Goal: Navigation & Orientation: Find specific page/section

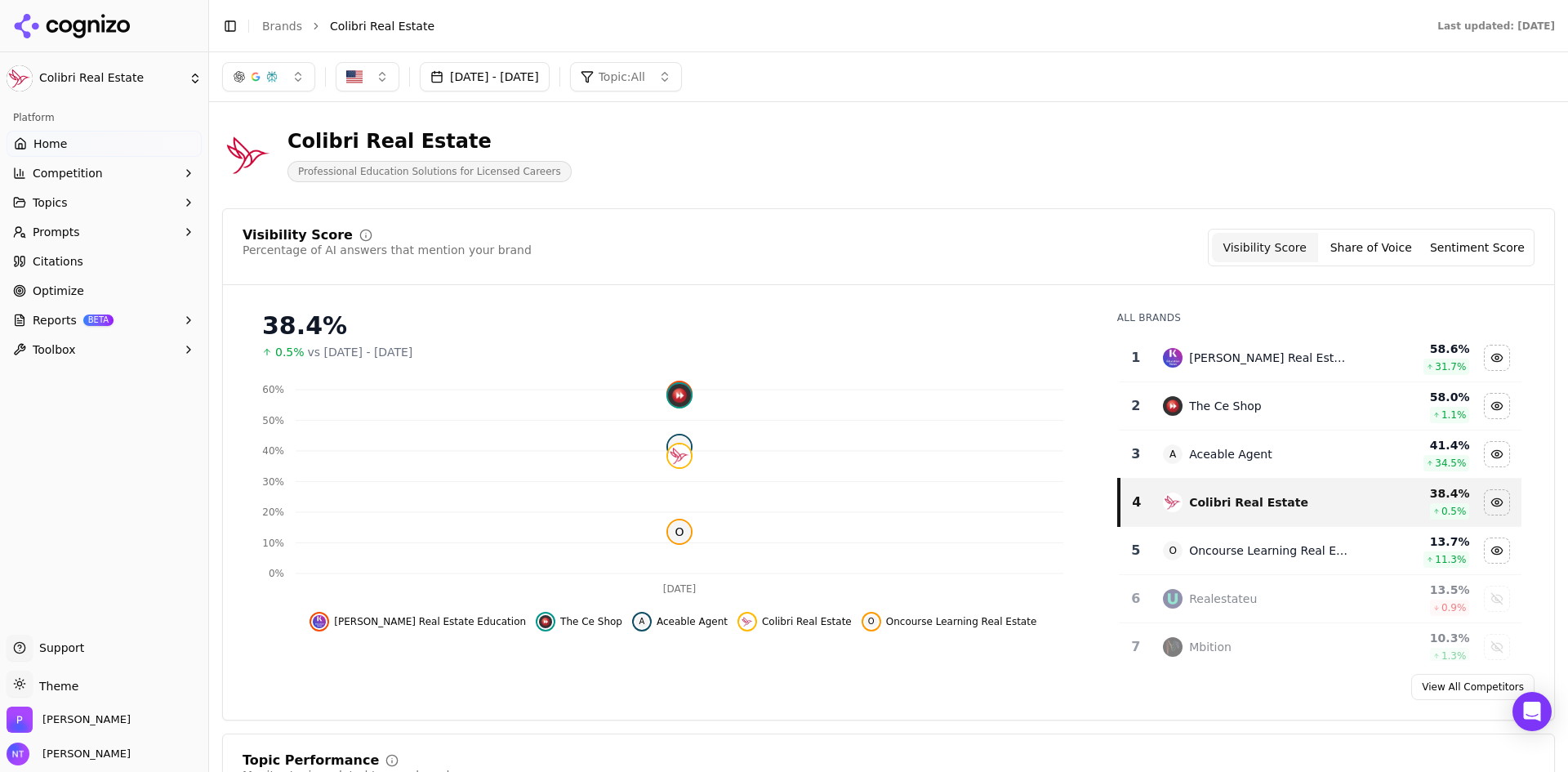
click at [1348, 250] on button "Share of Voice" at bounding box center [1371, 248] width 106 height 30
click at [1452, 251] on button "Sentiment Score" at bounding box center [1477, 248] width 106 height 30
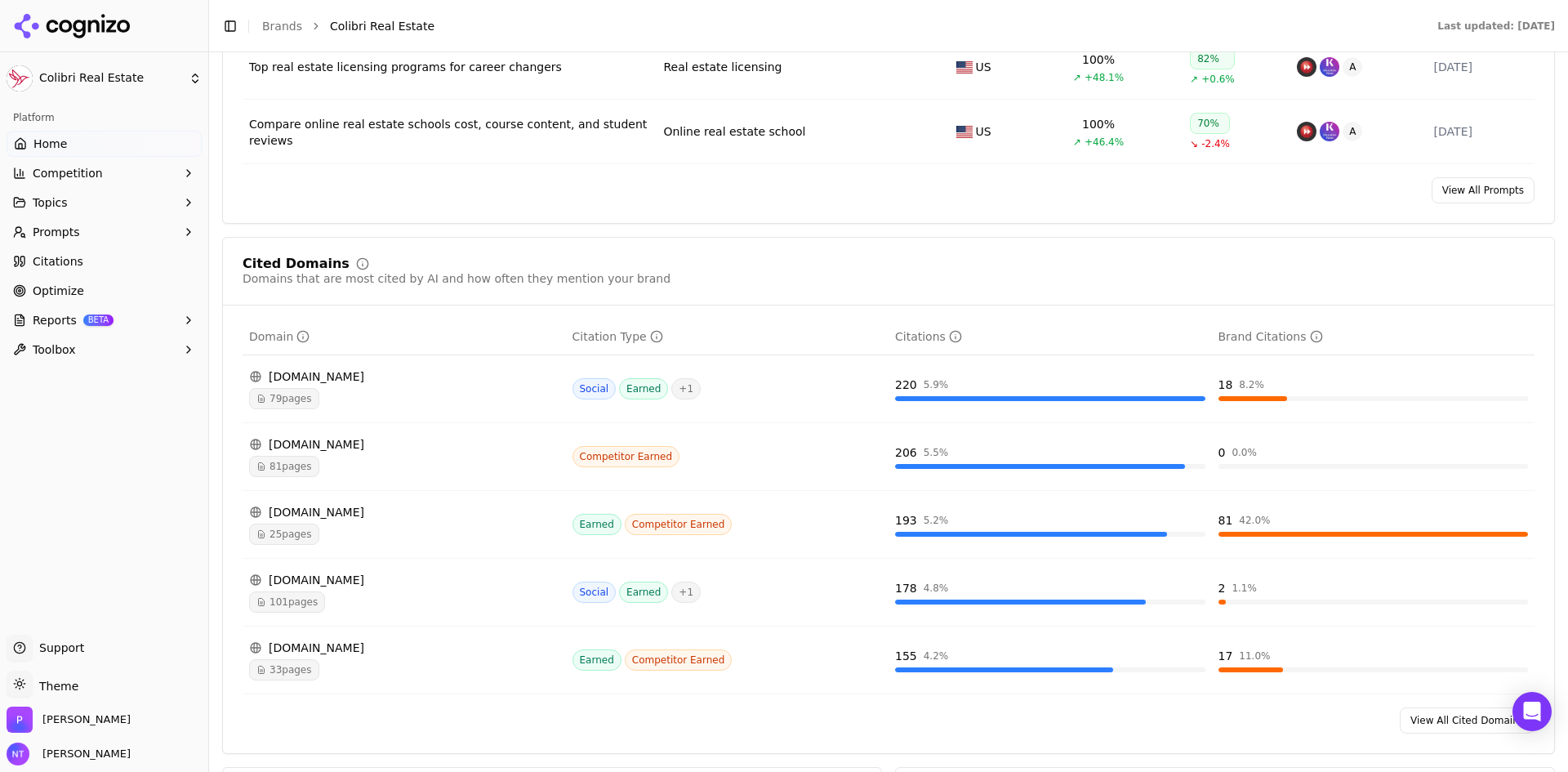
scroll to position [1551, 0]
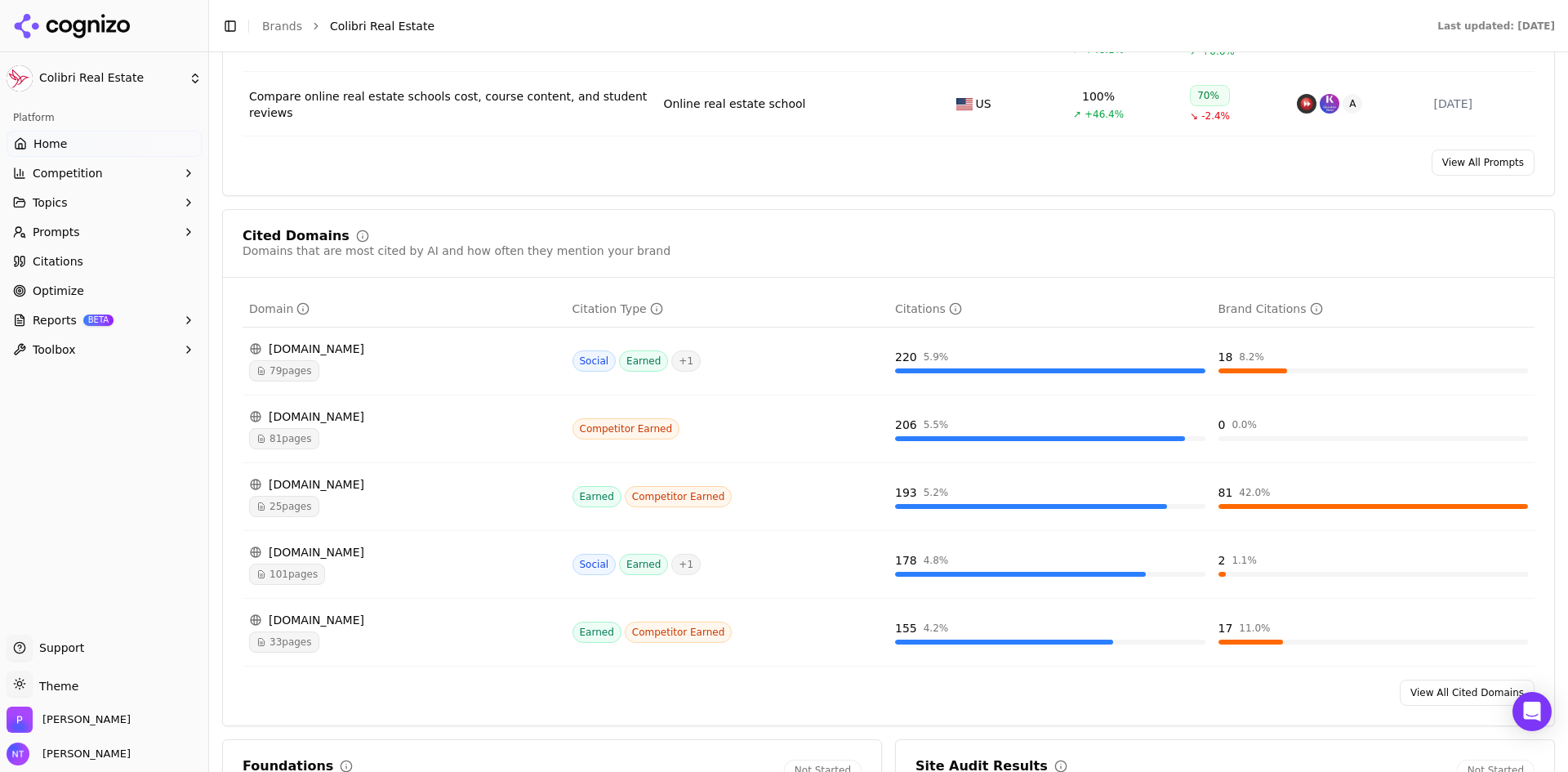
click at [293, 366] on span "79 pages" at bounding box center [284, 370] width 70 height 21
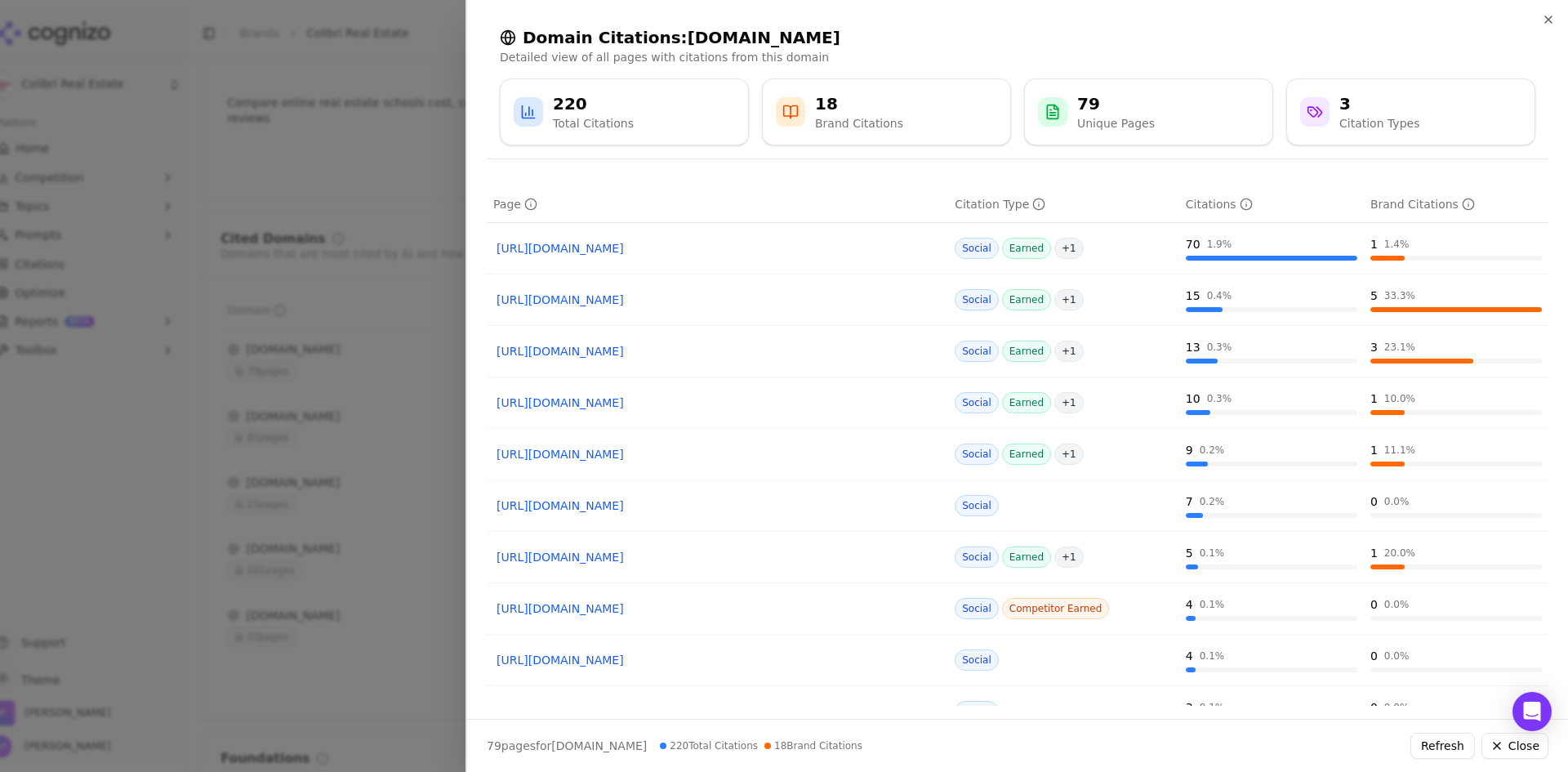
scroll to position [0, 0]
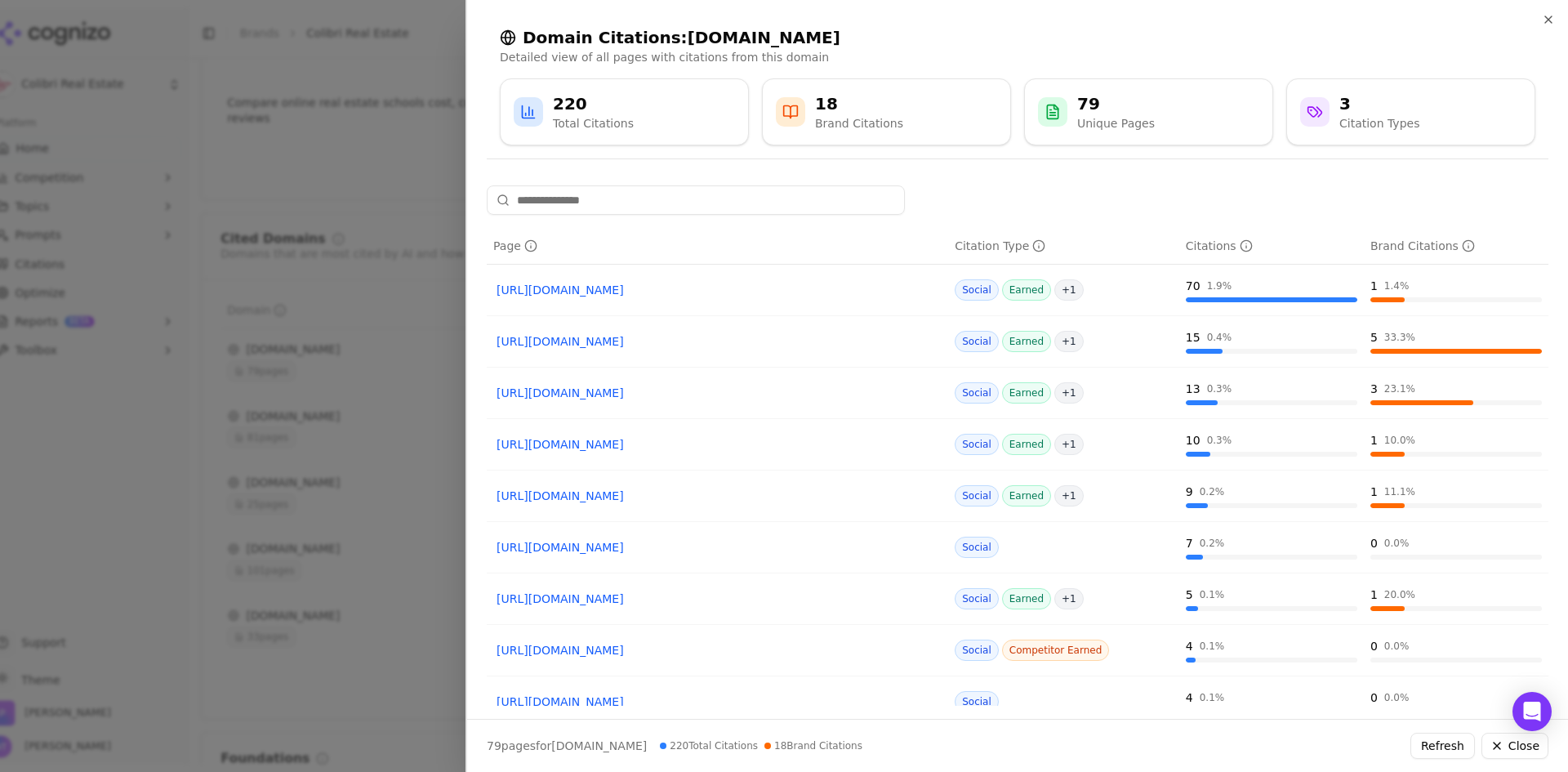
click at [547, 295] on link "[URL][DOMAIN_NAME]" at bounding box center [717, 290] width 442 height 16
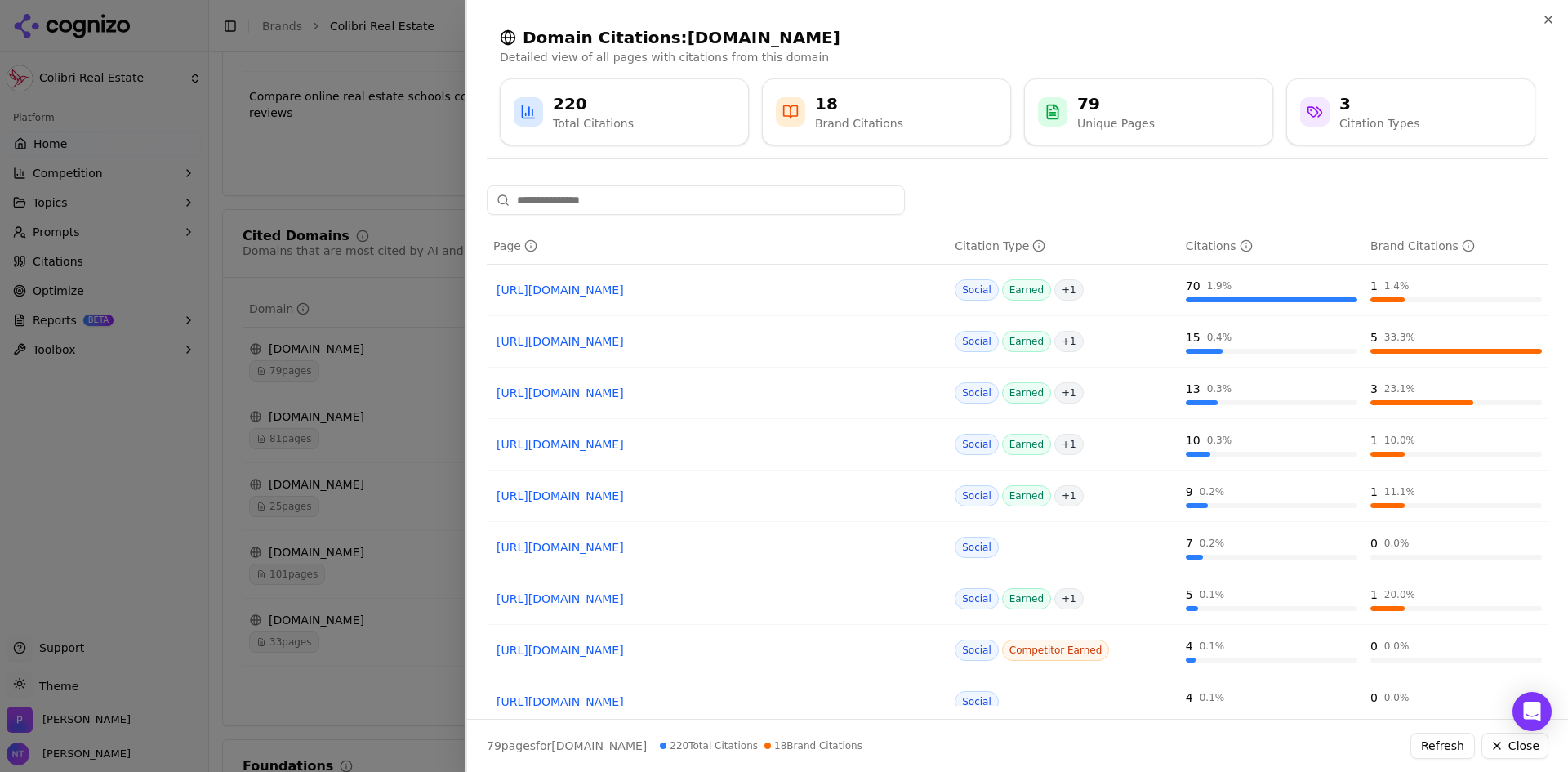
click at [343, 307] on div at bounding box center [784, 386] width 1568 height 772
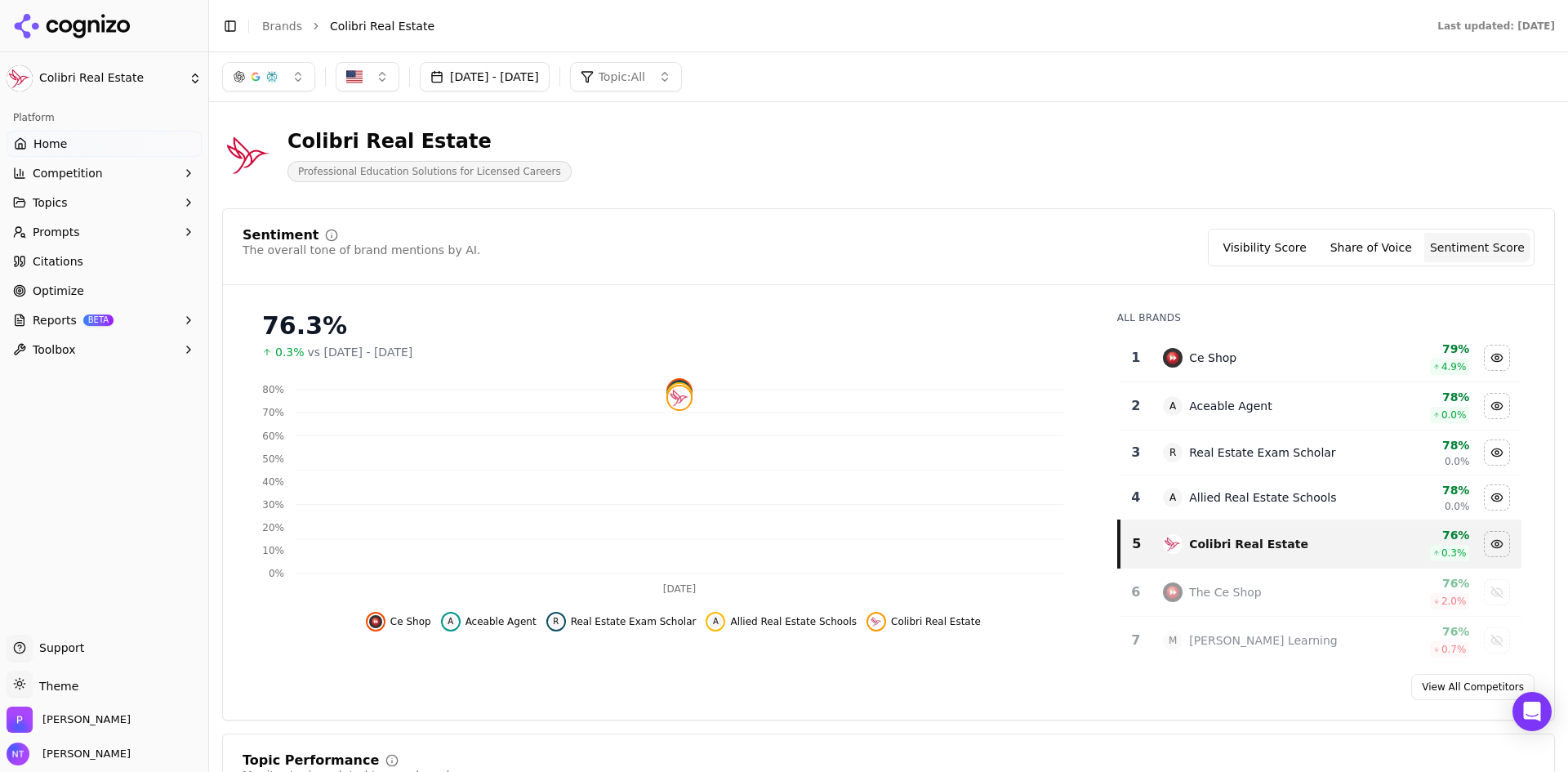
click at [256, 80] on div "button" at bounding box center [255, 76] width 13 height 13
click at [466, 134] on div "Colibri Real Estate" at bounding box center [430, 141] width 284 height 26
click at [645, 76] on span "Topic: All" at bounding box center [621, 76] width 47 height 16
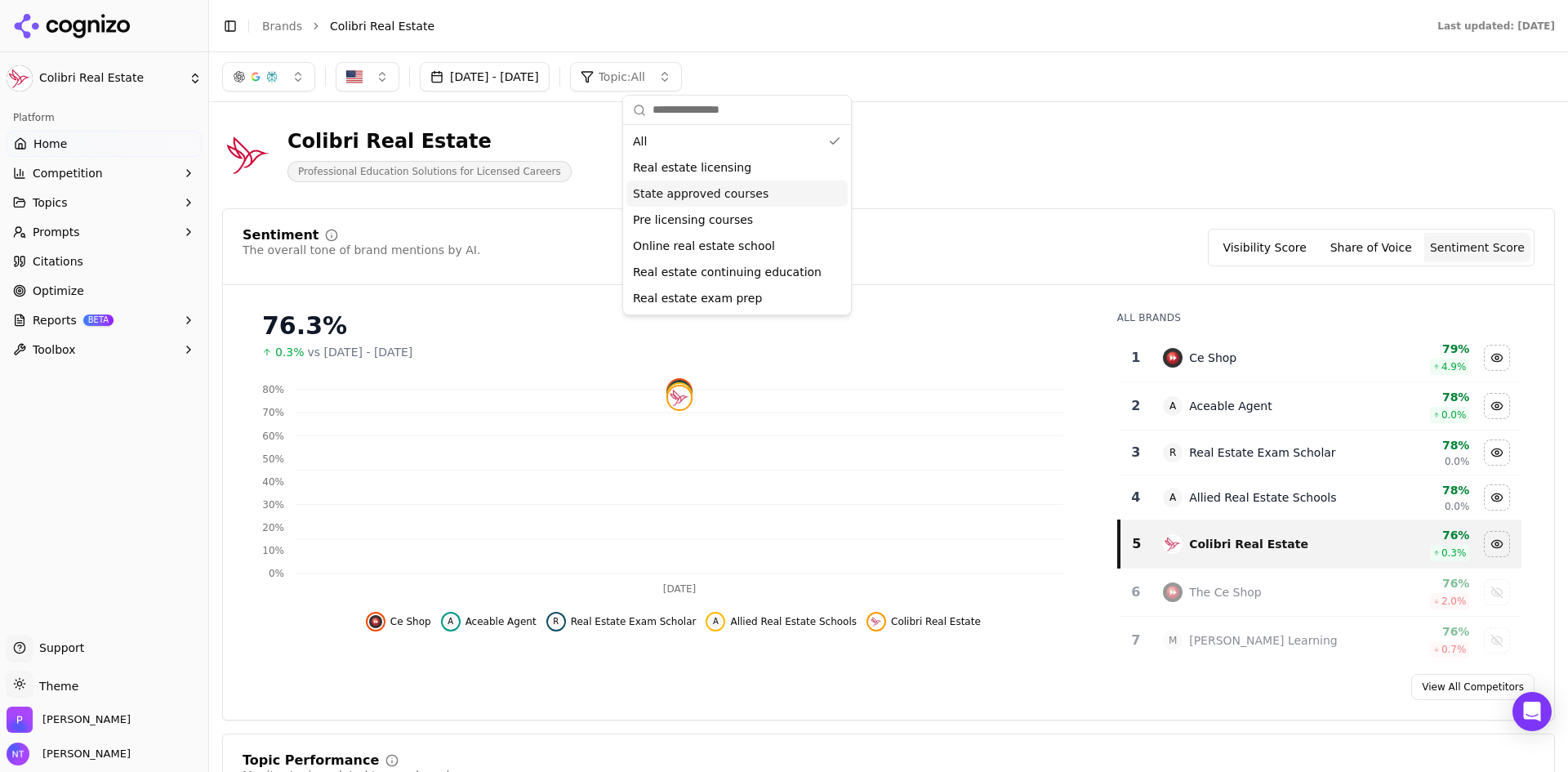
click at [930, 155] on div "Colibri Real Estate Professional Education Solutions for Licensed Careers" at bounding box center [588, 155] width 731 height 54
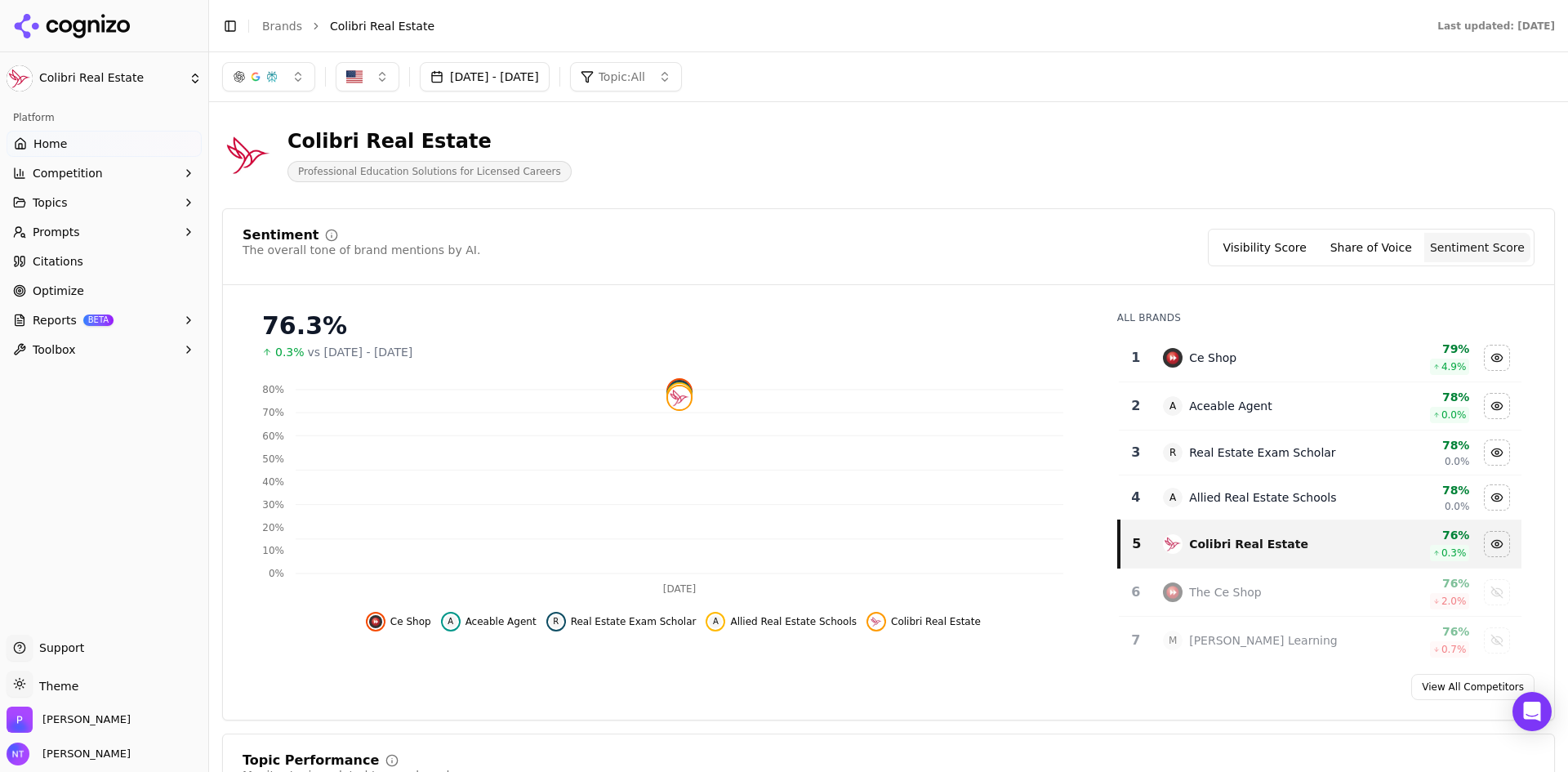
click at [229, 26] on button "Toggle Sidebar" at bounding box center [230, 26] width 23 height 23
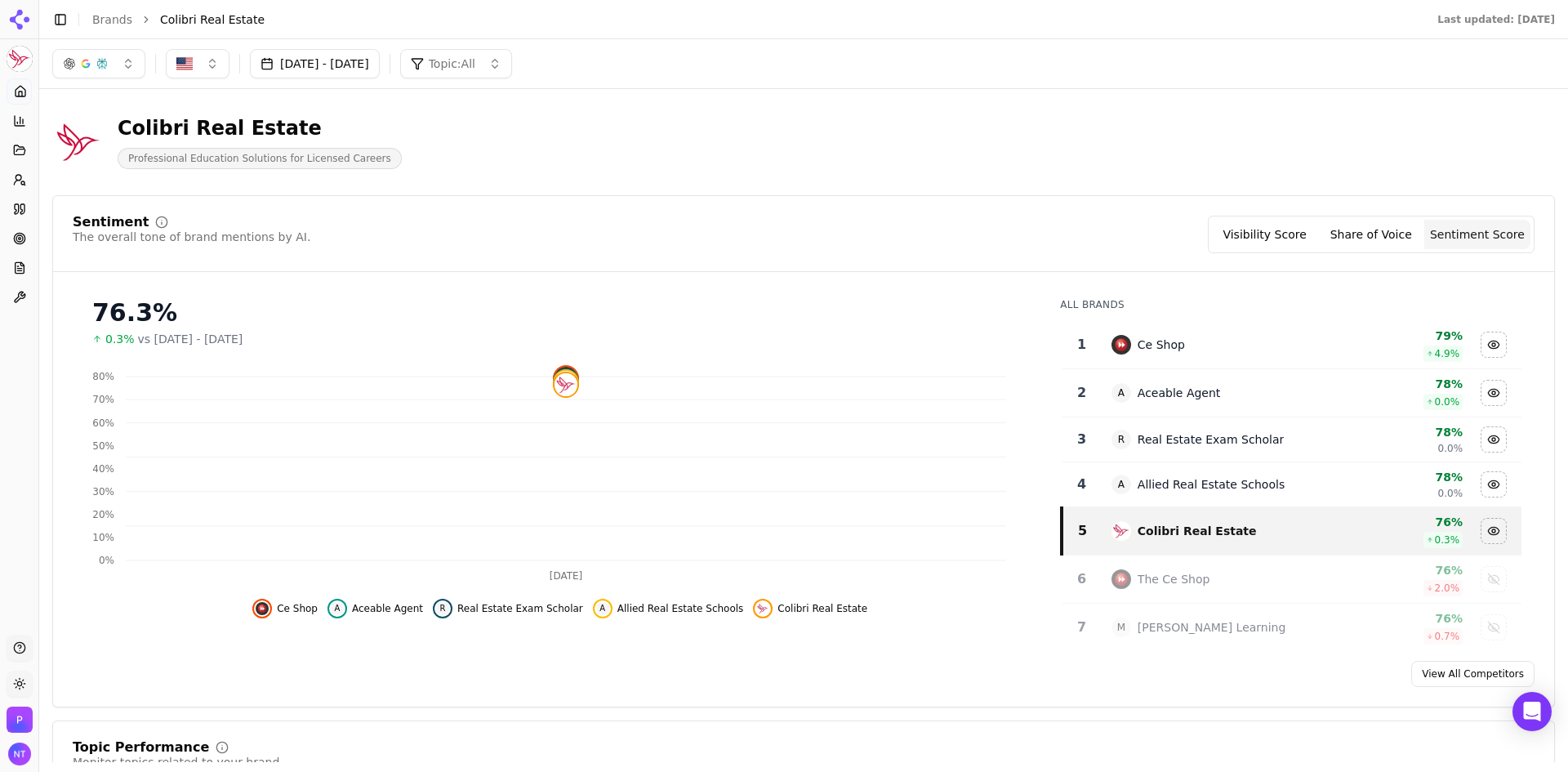
click at [58, 20] on button "Toggle Sidebar" at bounding box center [60, 19] width 23 height 23
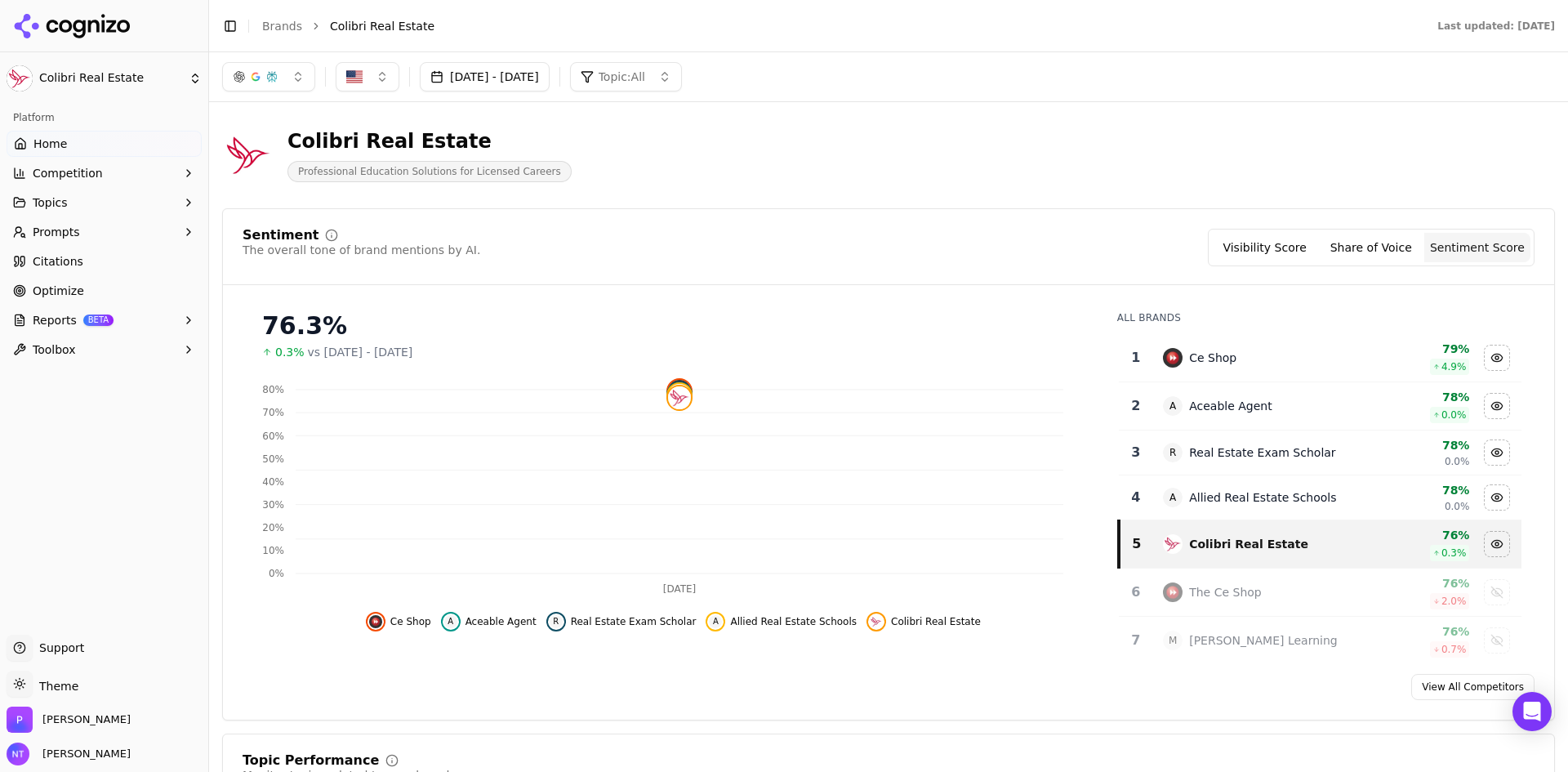
click at [64, 73] on html "Colibri Real Estate Platform Home Competition Topics Prompts Citations Optimize…" at bounding box center [784, 386] width 1568 height 772
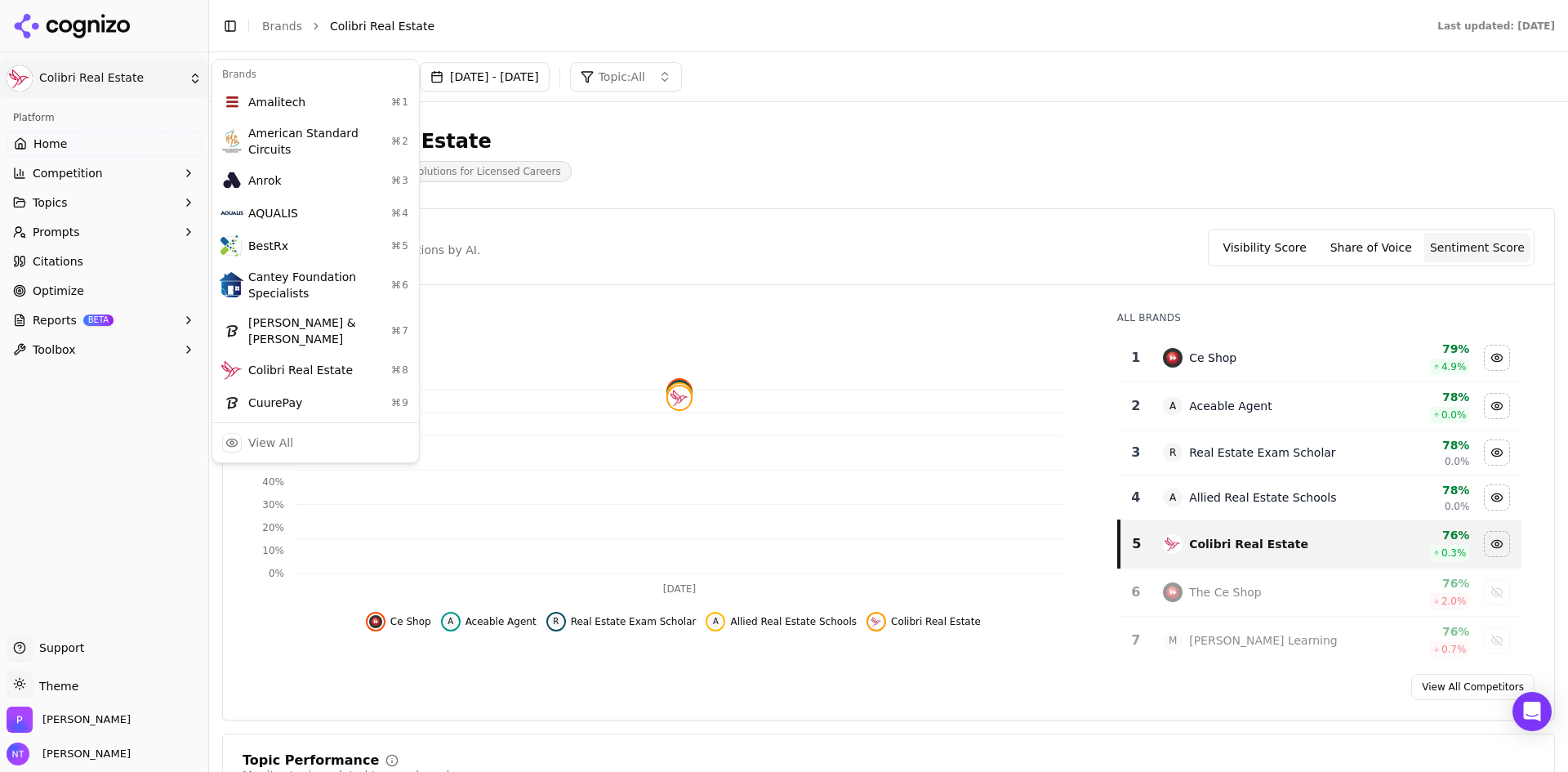
click at [71, 22] on html "Colibri Real Estate Platform Home Competition Topics Prompts Citations Optimize…" at bounding box center [784, 386] width 1568 height 772
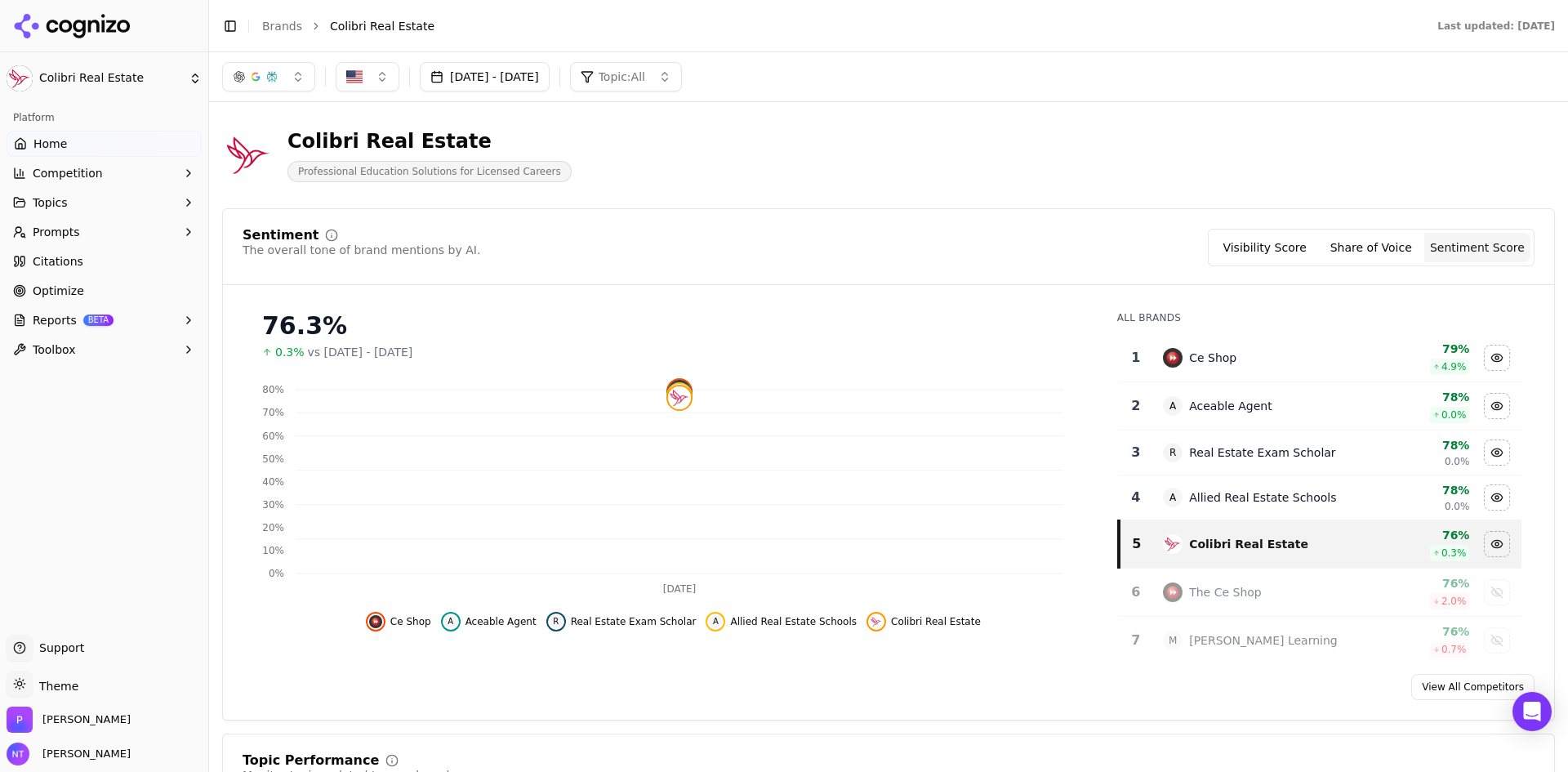
click at [68, 176] on span "Competition" at bounding box center [67, 173] width 70 height 16
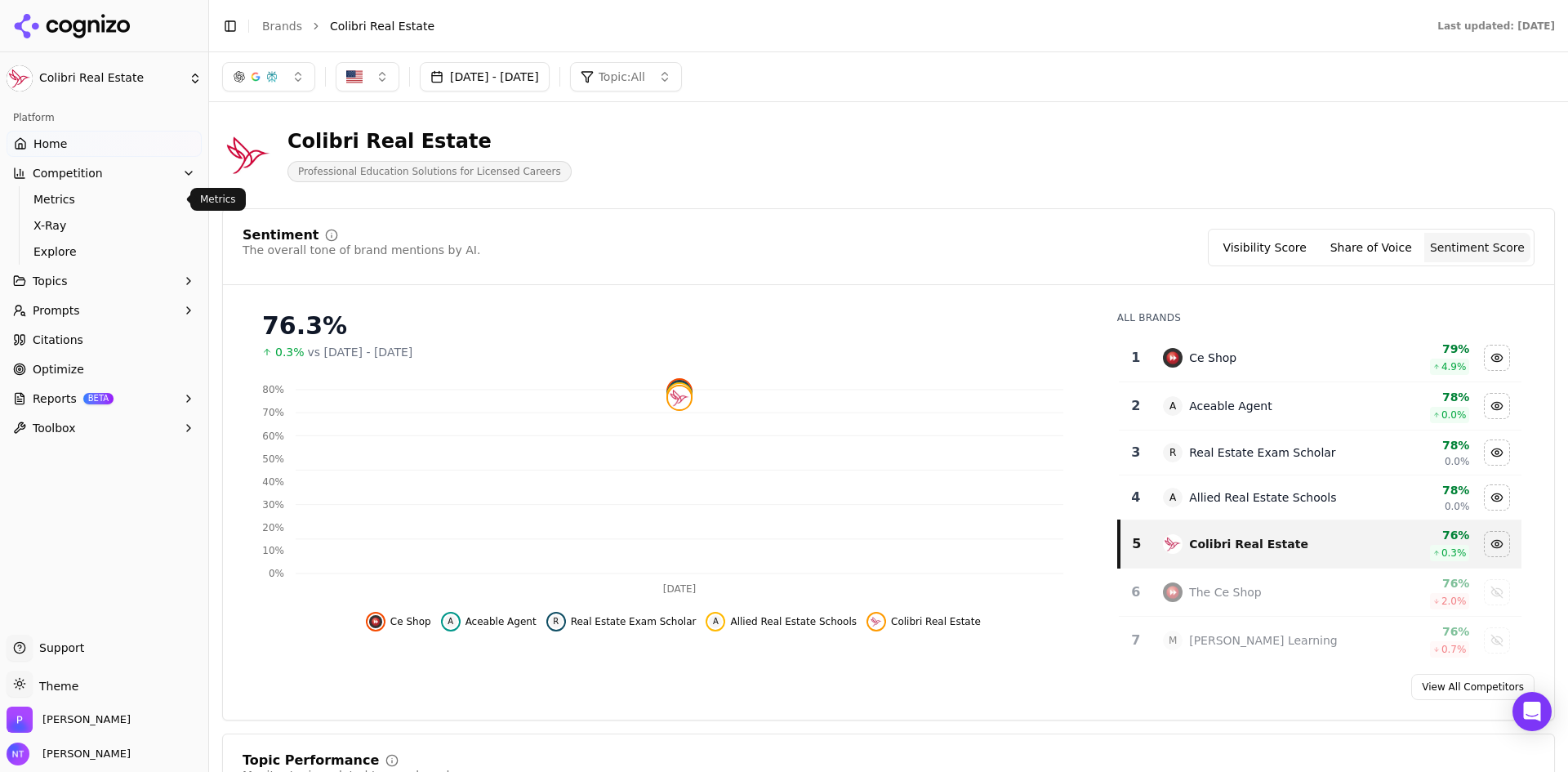
click at [78, 195] on span "Metrics" at bounding box center [104, 199] width 142 height 16
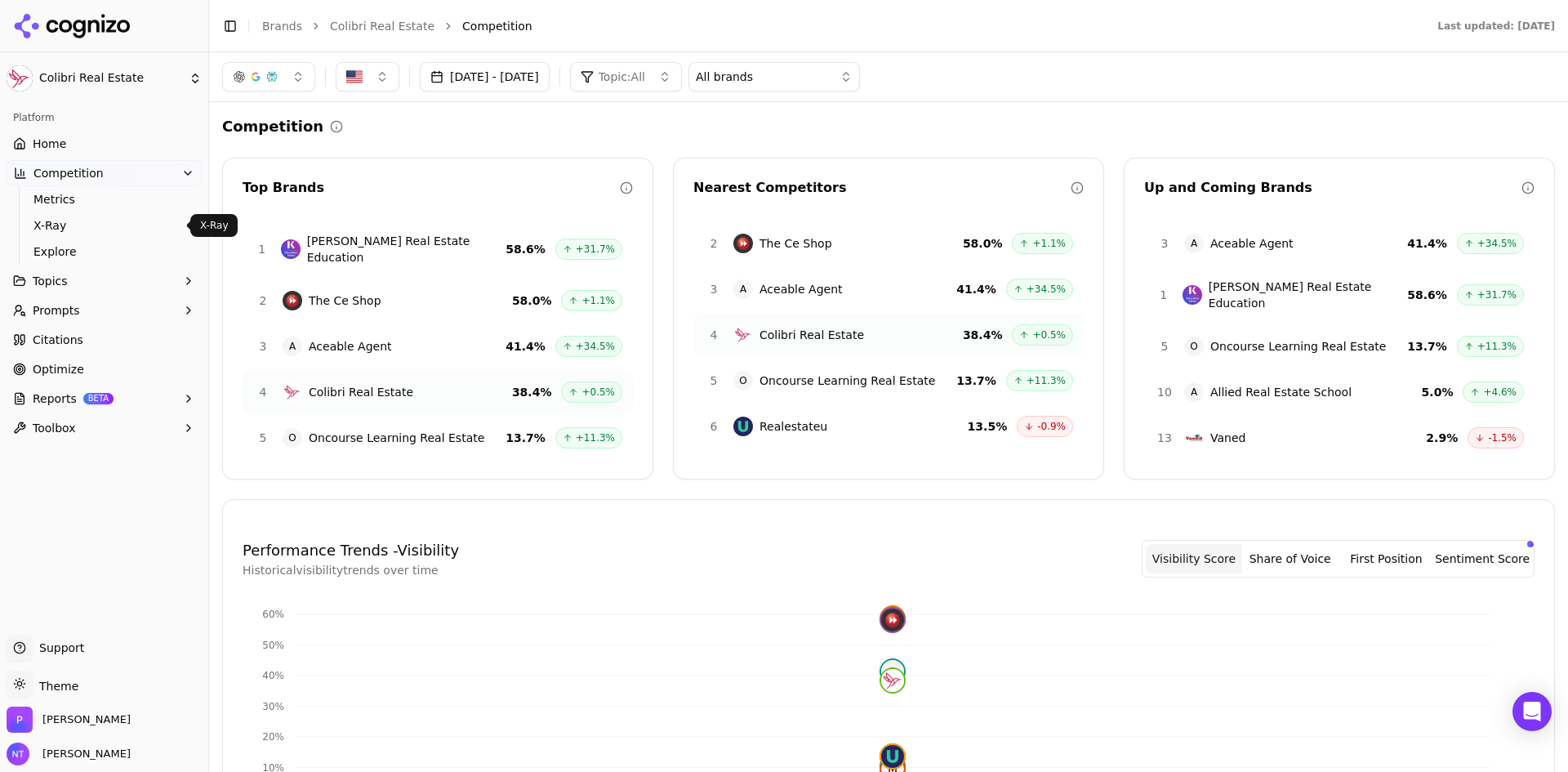
click at [76, 223] on span "X-Ray" at bounding box center [104, 225] width 142 height 16
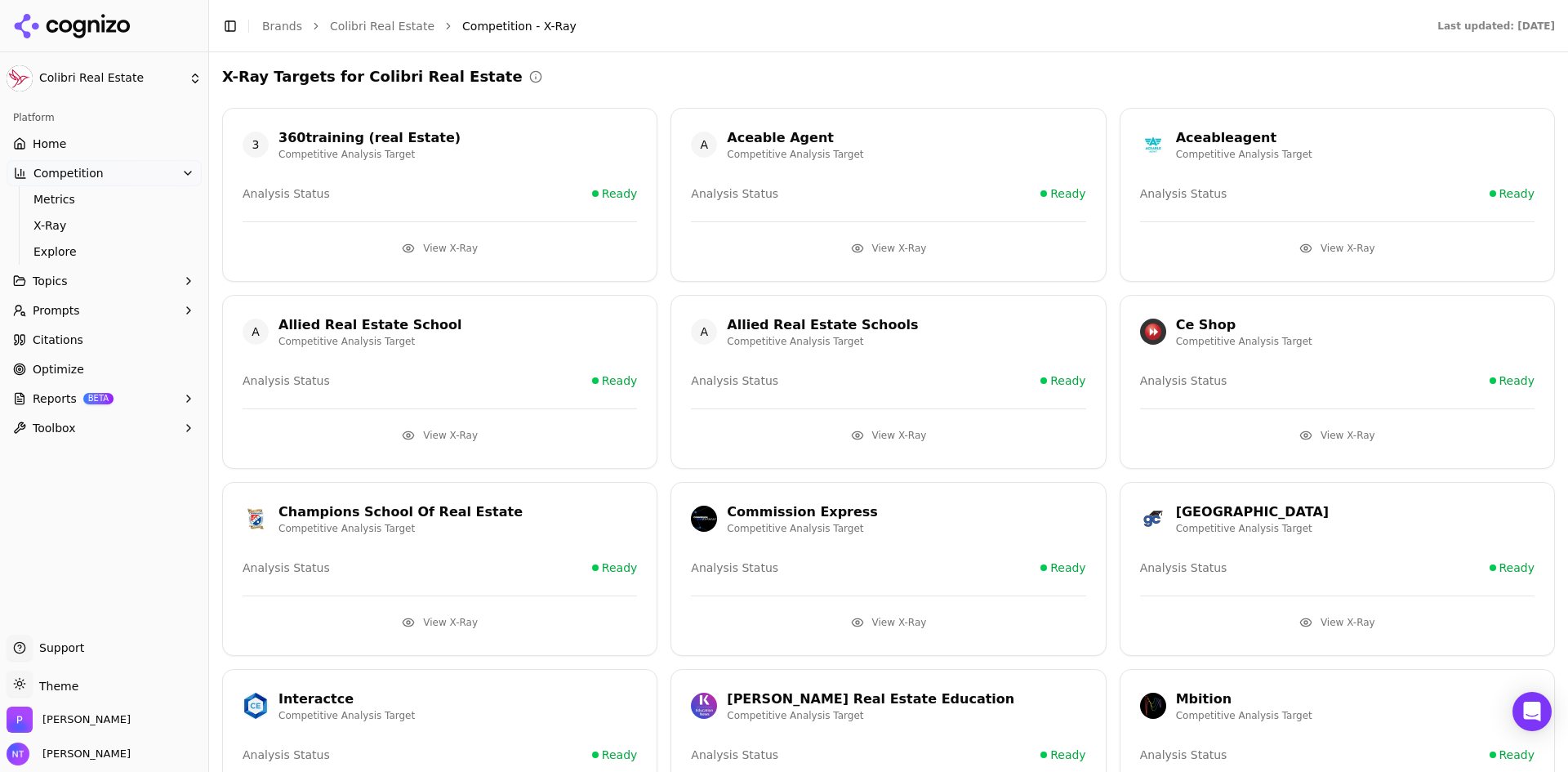
click at [428, 237] on button "View X-Ray" at bounding box center [439, 248] width 394 height 26
click at [60, 274] on span "Topics" at bounding box center [50, 281] width 35 height 16
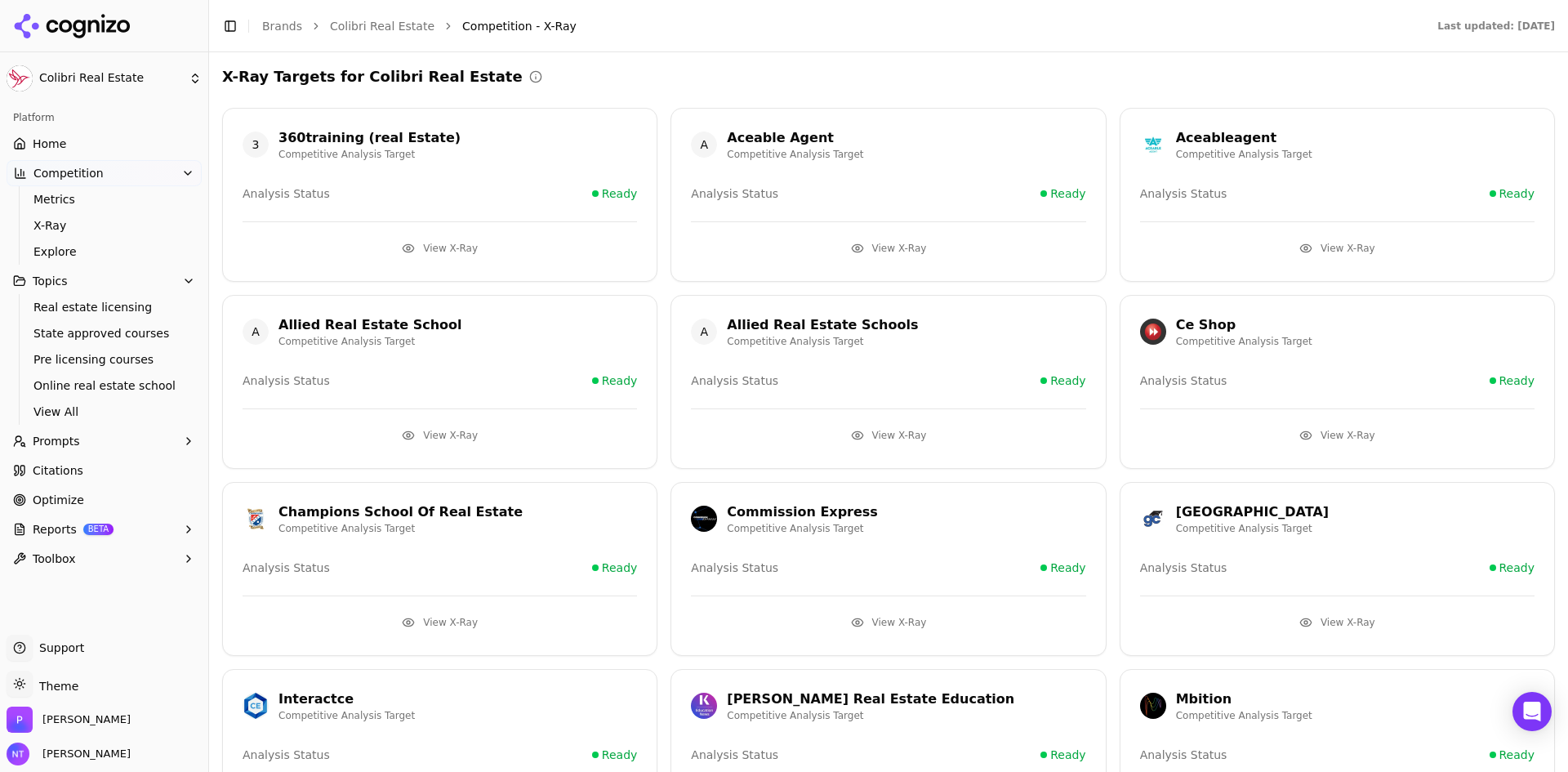
click at [91, 439] on button "Prompts" at bounding box center [104, 441] width 196 height 26
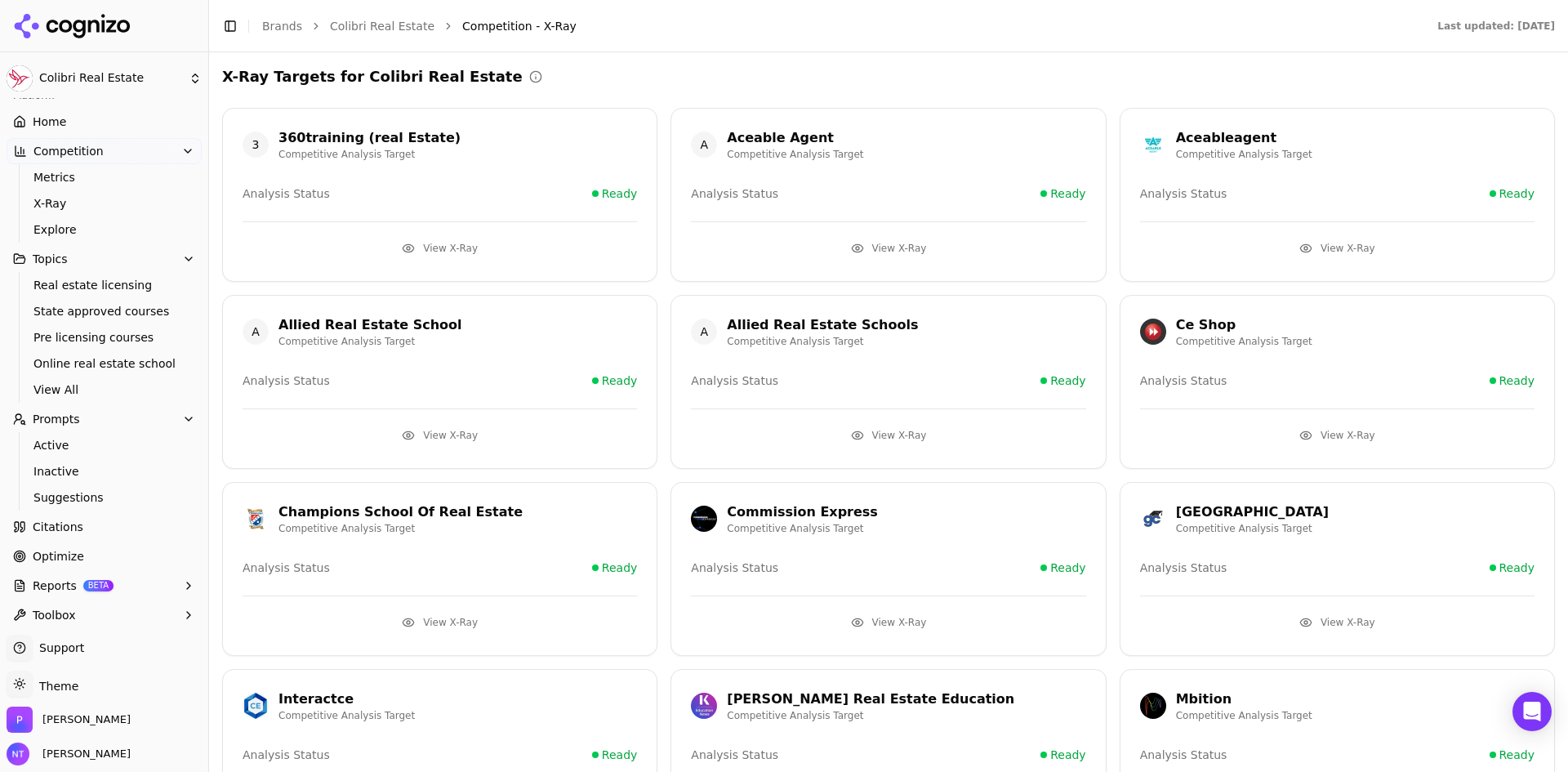
scroll to position [29, 0]
click at [73, 440] on span "Active" at bounding box center [104, 439] width 142 height 16
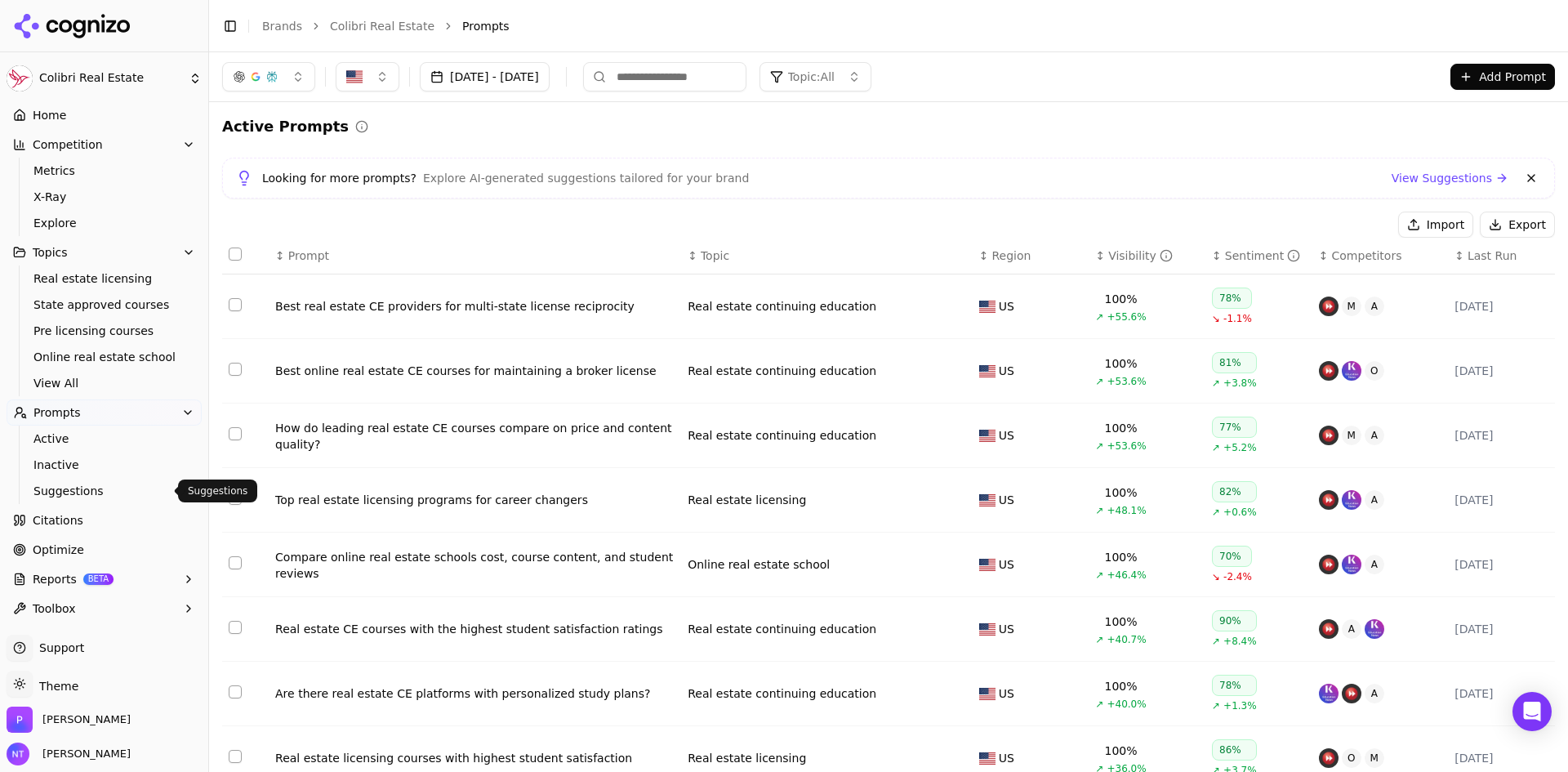
click at [58, 490] on span "Suggestions" at bounding box center [104, 490] width 142 height 16
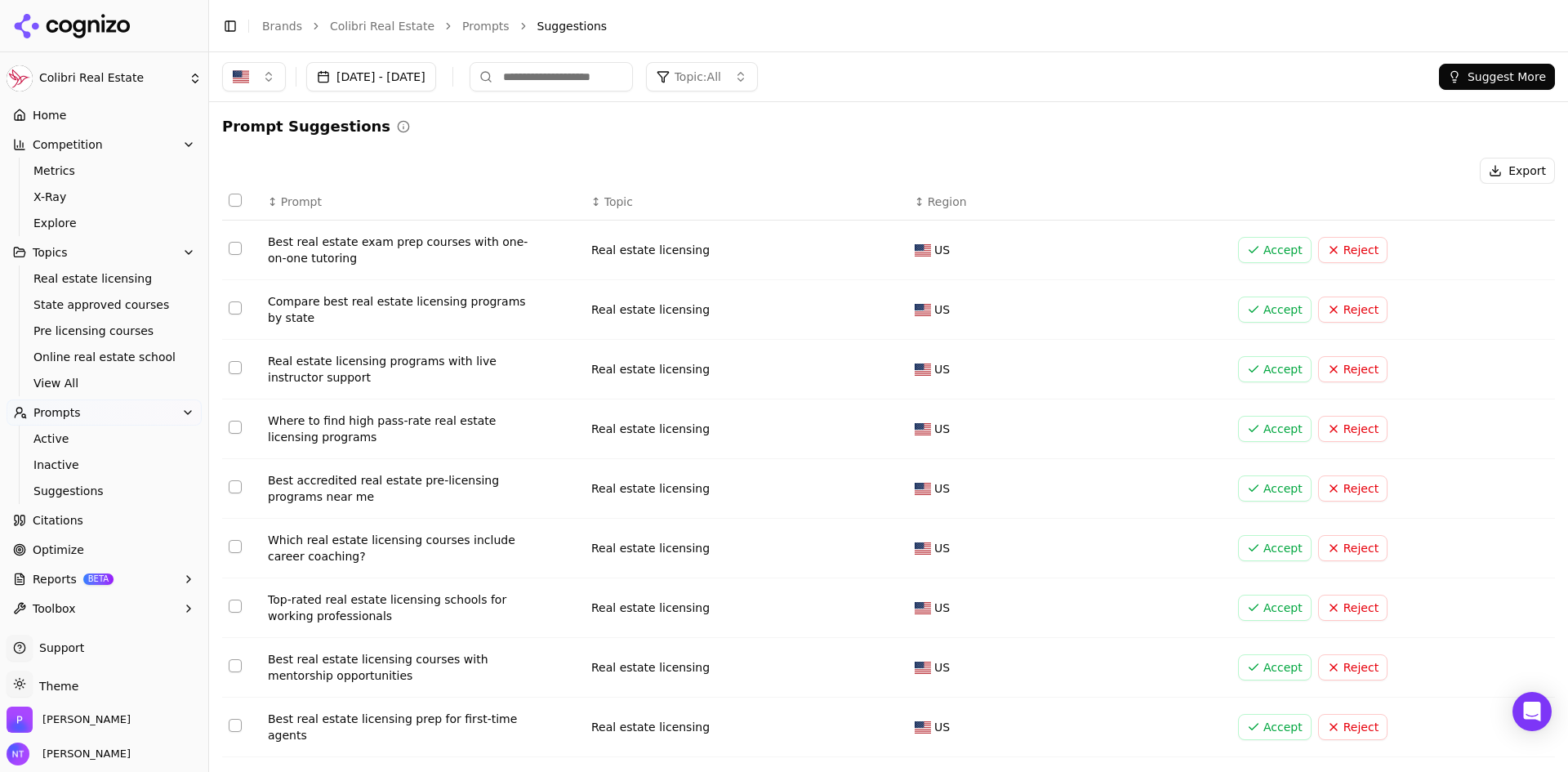
click at [90, 530] on link "Citations" at bounding box center [104, 520] width 196 height 26
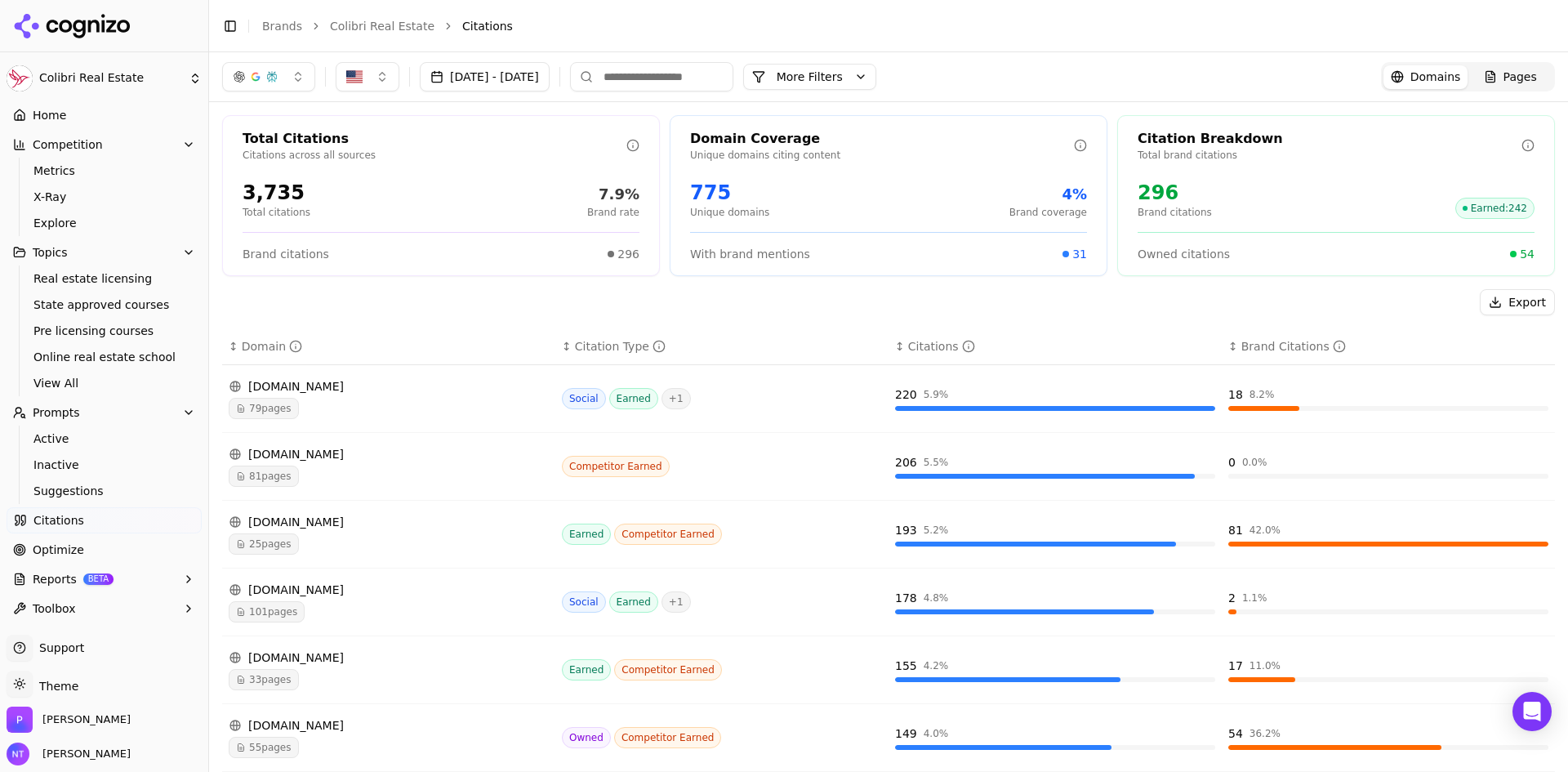
click at [90, 554] on link "Optimize" at bounding box center [104, 550] width 196 height 26
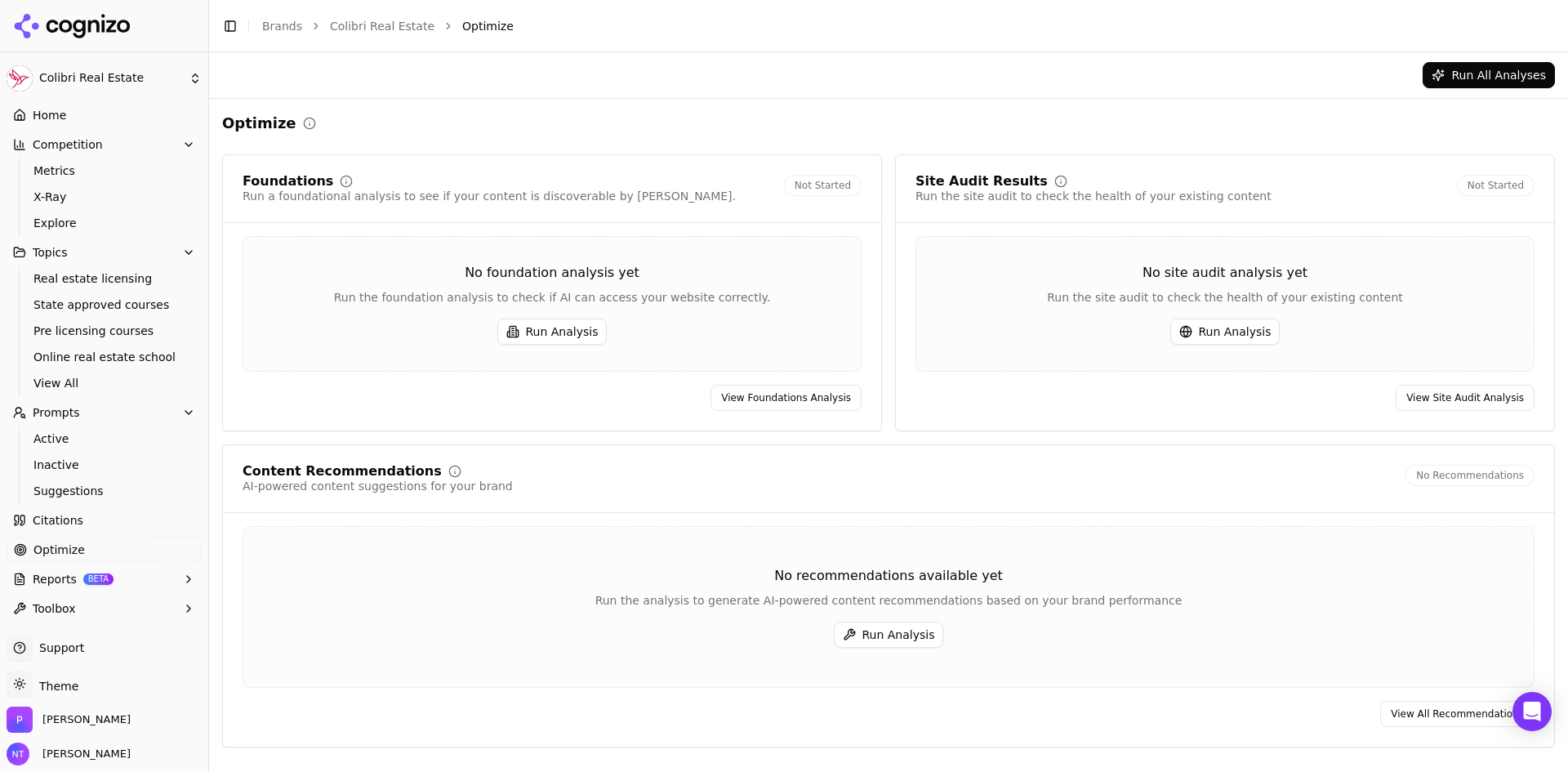
click at [155, 579] on button "Reports BETA" at bounding box center [104, 579] width 196 height 26
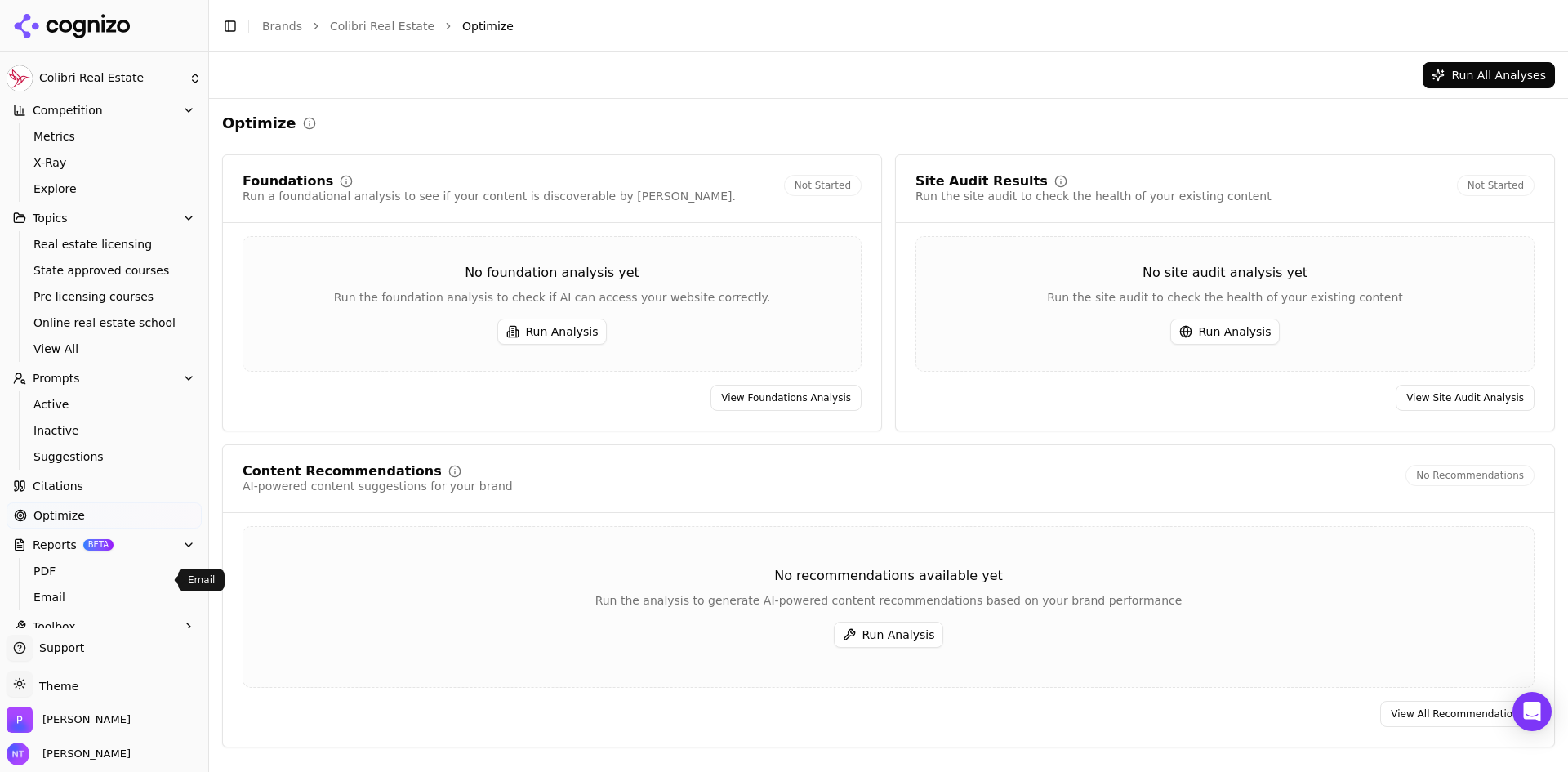
scroll to position [80, 0]
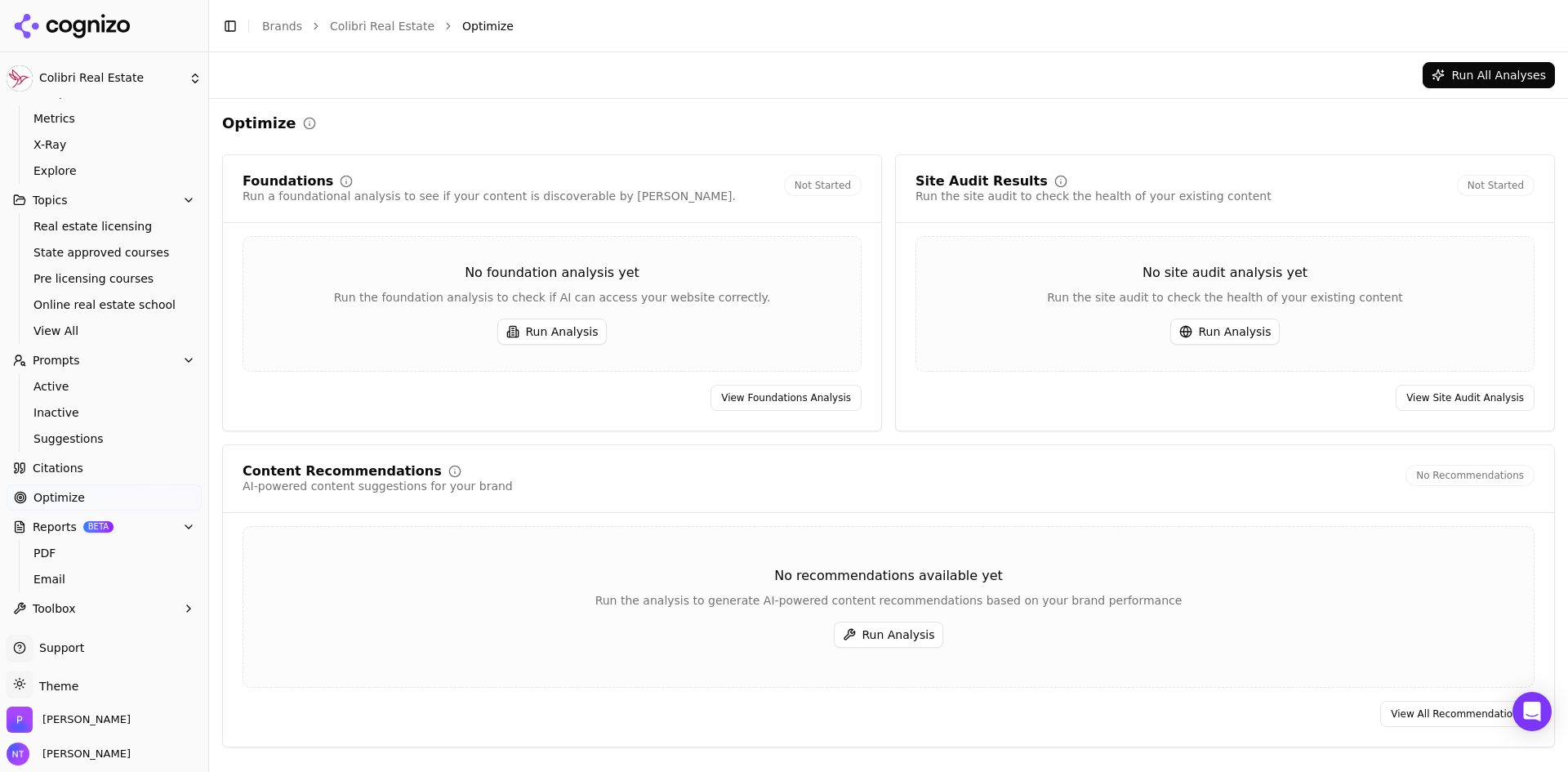
click at [112, 522] on button "Reports BETA" at bounding box center [104, 527] width 196 height 26
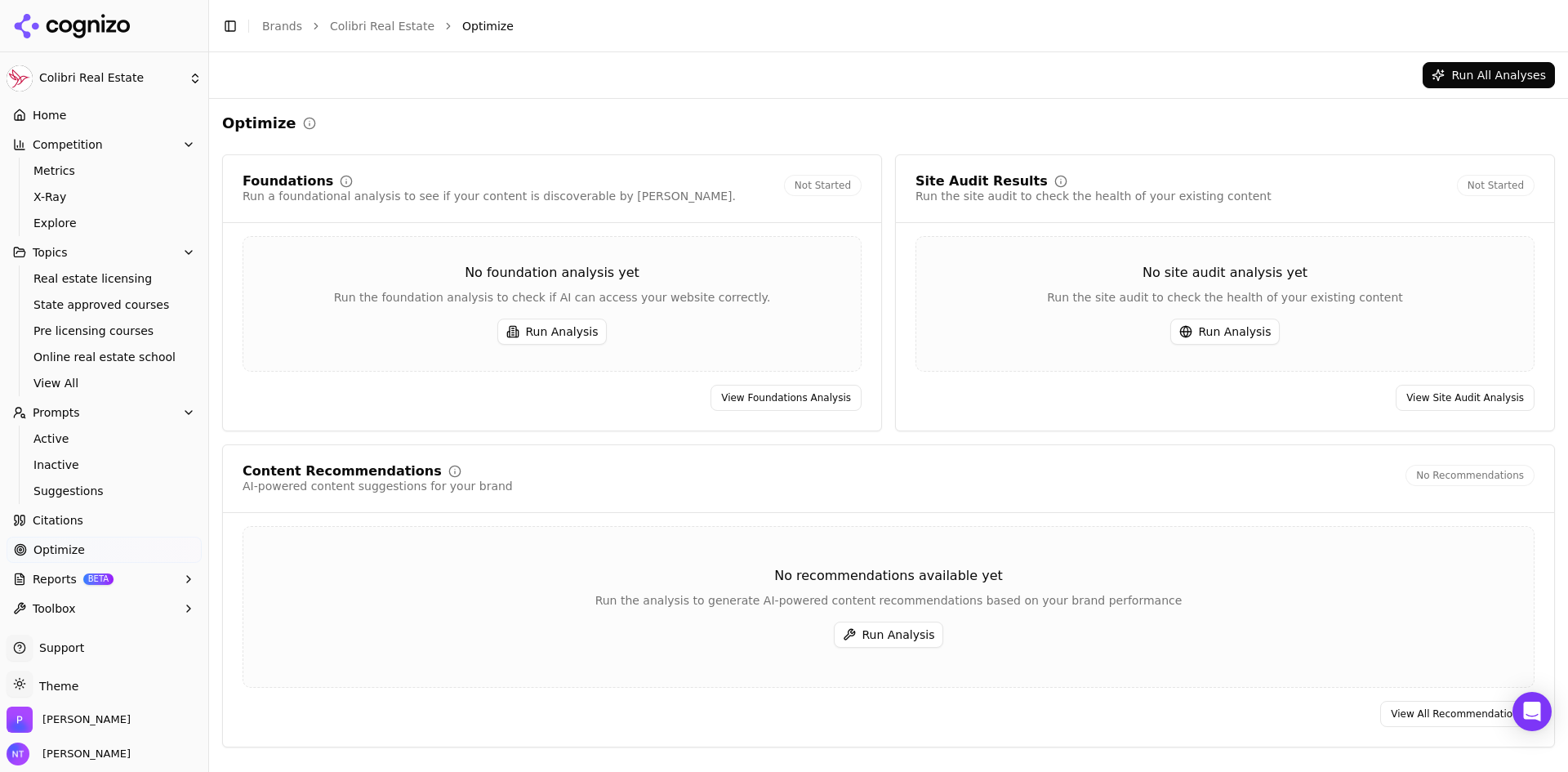
click at [122, 596] on button "Toolbox" at bounding box center [104, 608] width 196 height 26
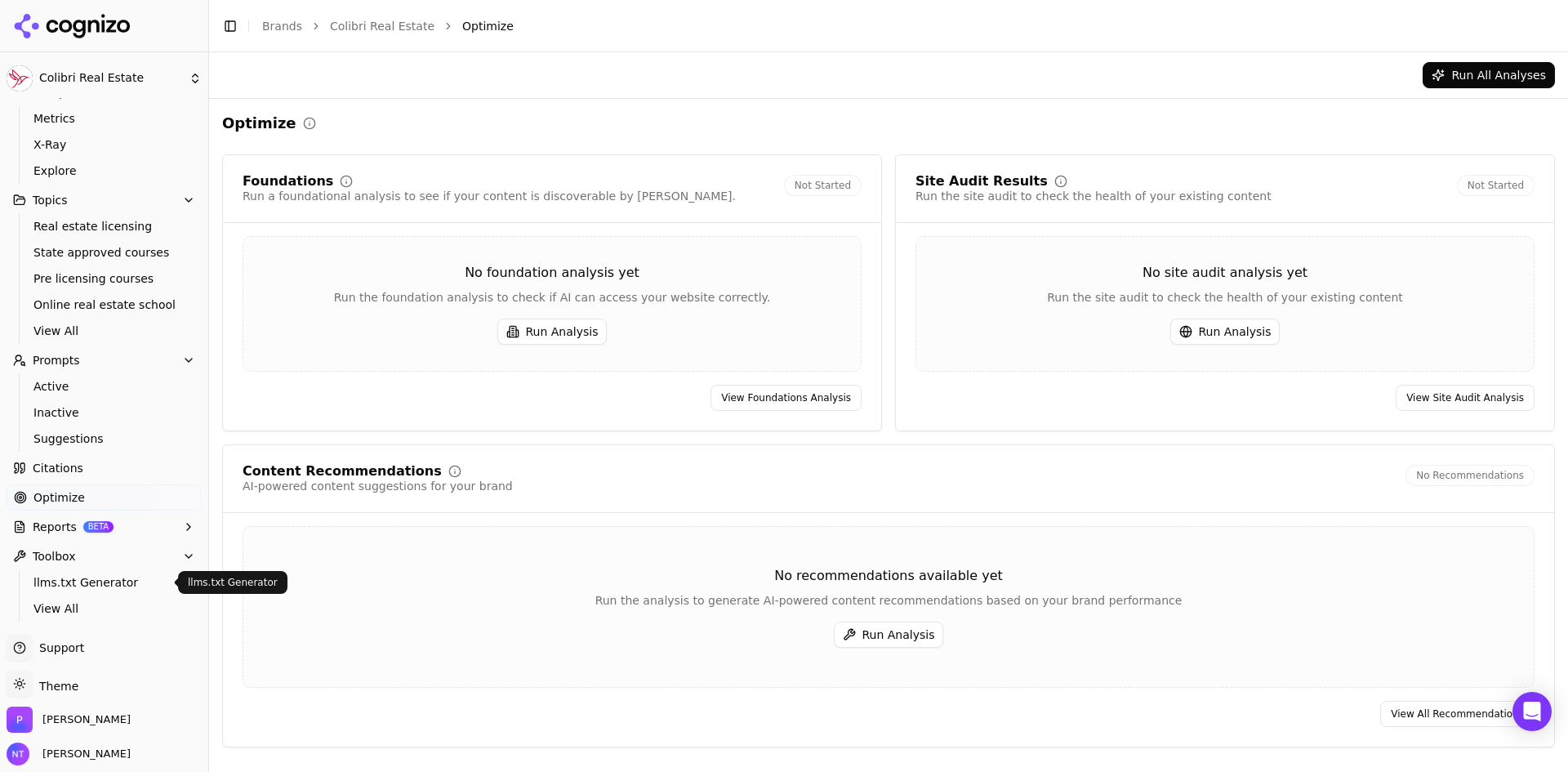
click at [122, 586] on span "llms.txt Generator" at bounding box center [104, 581] width 142 height 16
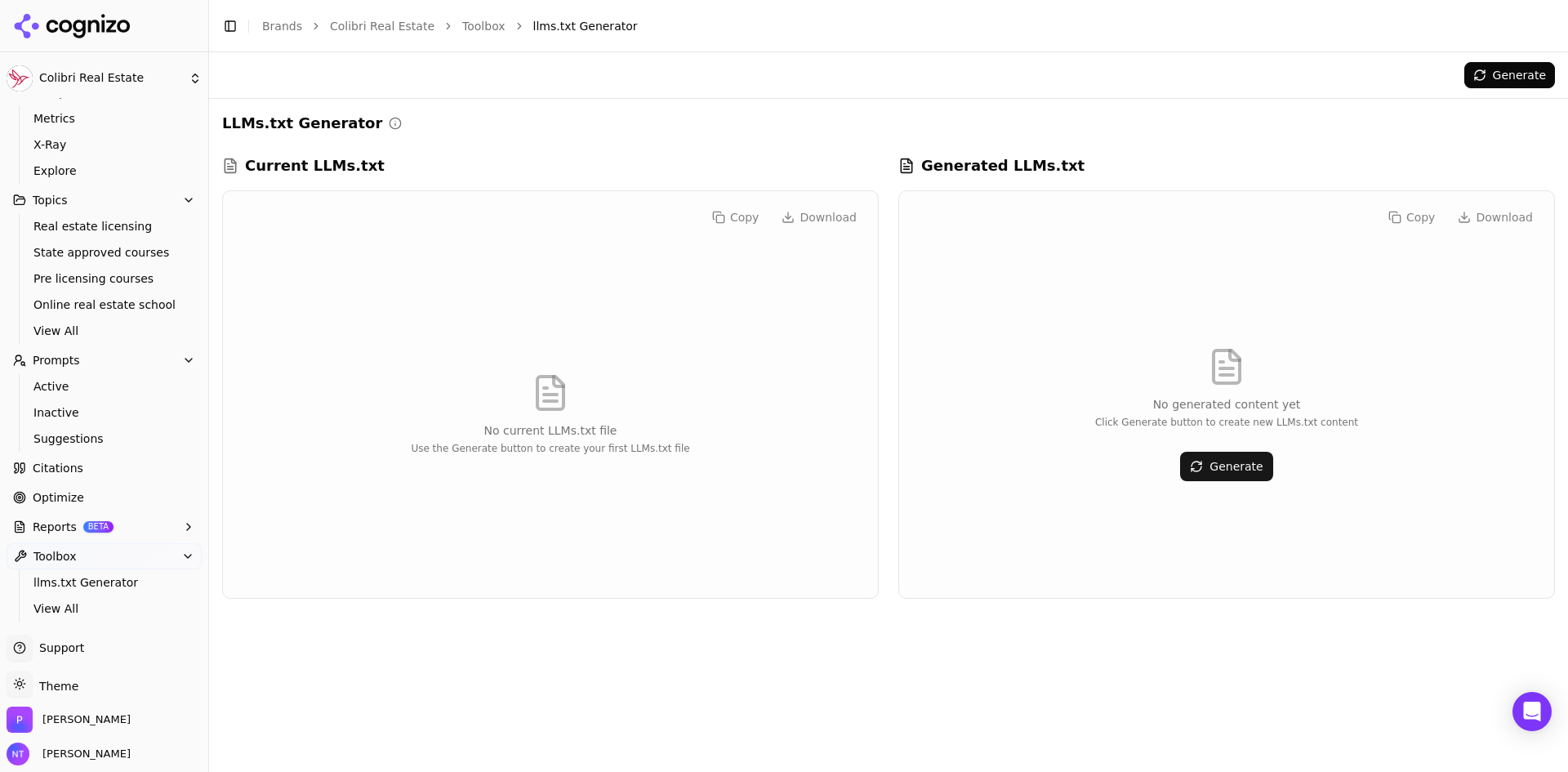
click at [123, 565] on button "Toolbox" at bounding box center [104, 556] width 196 height 26
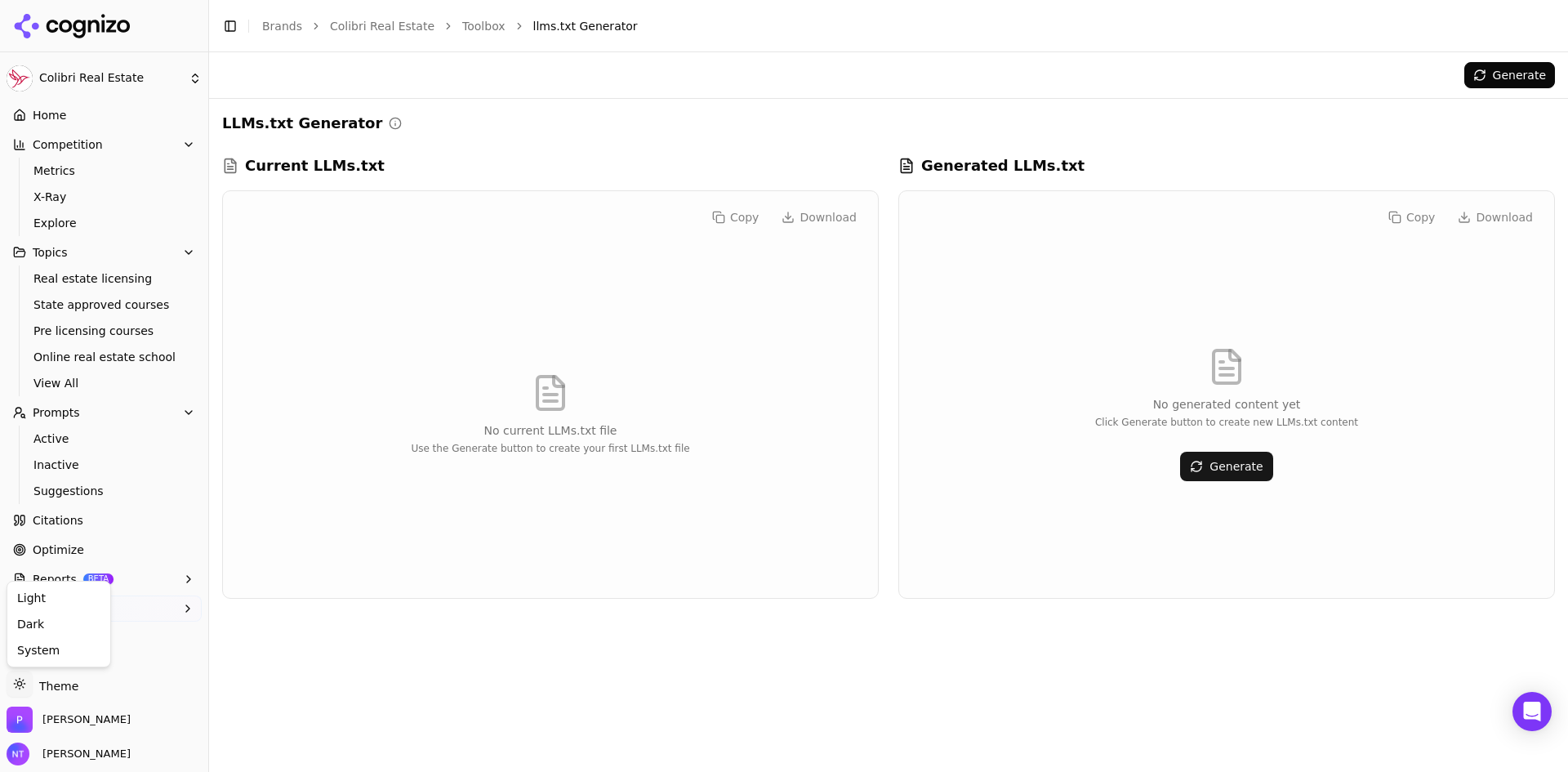
click at [76, 685] on html "Colibri Real Estate Platform Home Competition Metrics X-Ray Explore Topics Real…" at bounding box center [784, 386] width 1568 height 772
click at [54, 633] on div "Dark" at bounding box center [59, 624] width 96 height 26
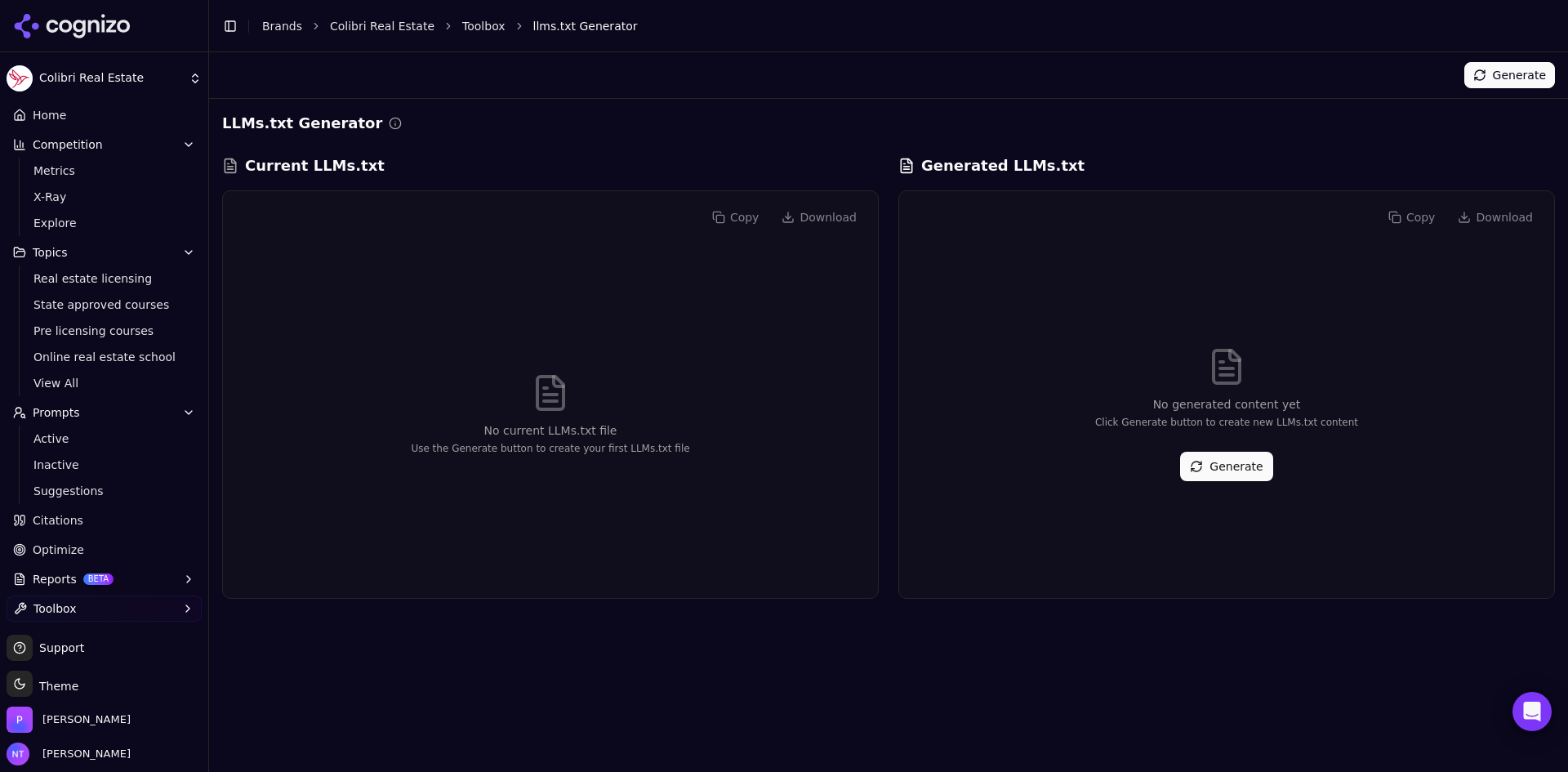
click at [66, 685] on html "Colibri Real Estate Platform Home Competition Metrics X-Ray Explore Topics Real…" at bounding box center [784, 386] width 1568 height 772
click at [66, 601] on div "Light" at bounding box center [59, 597] width 96 height 26
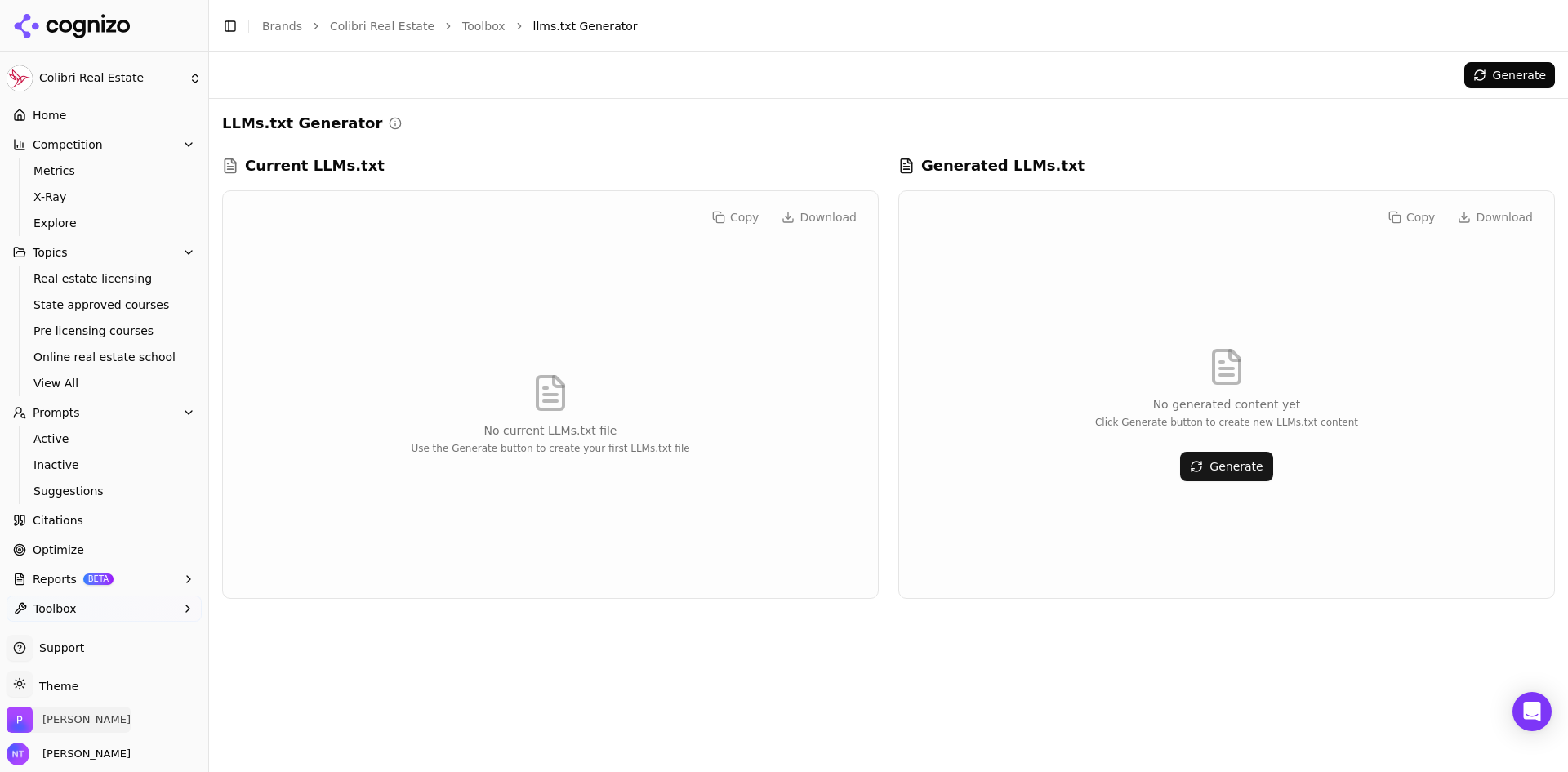
click at [60, 715] on span "[PERSON_NAME]" at bounding box center [86, 719] width 88 height 15
click at [85, 742] on span "[PERSON_NAME]" at bounding box center [68, 753] width 124 height 23
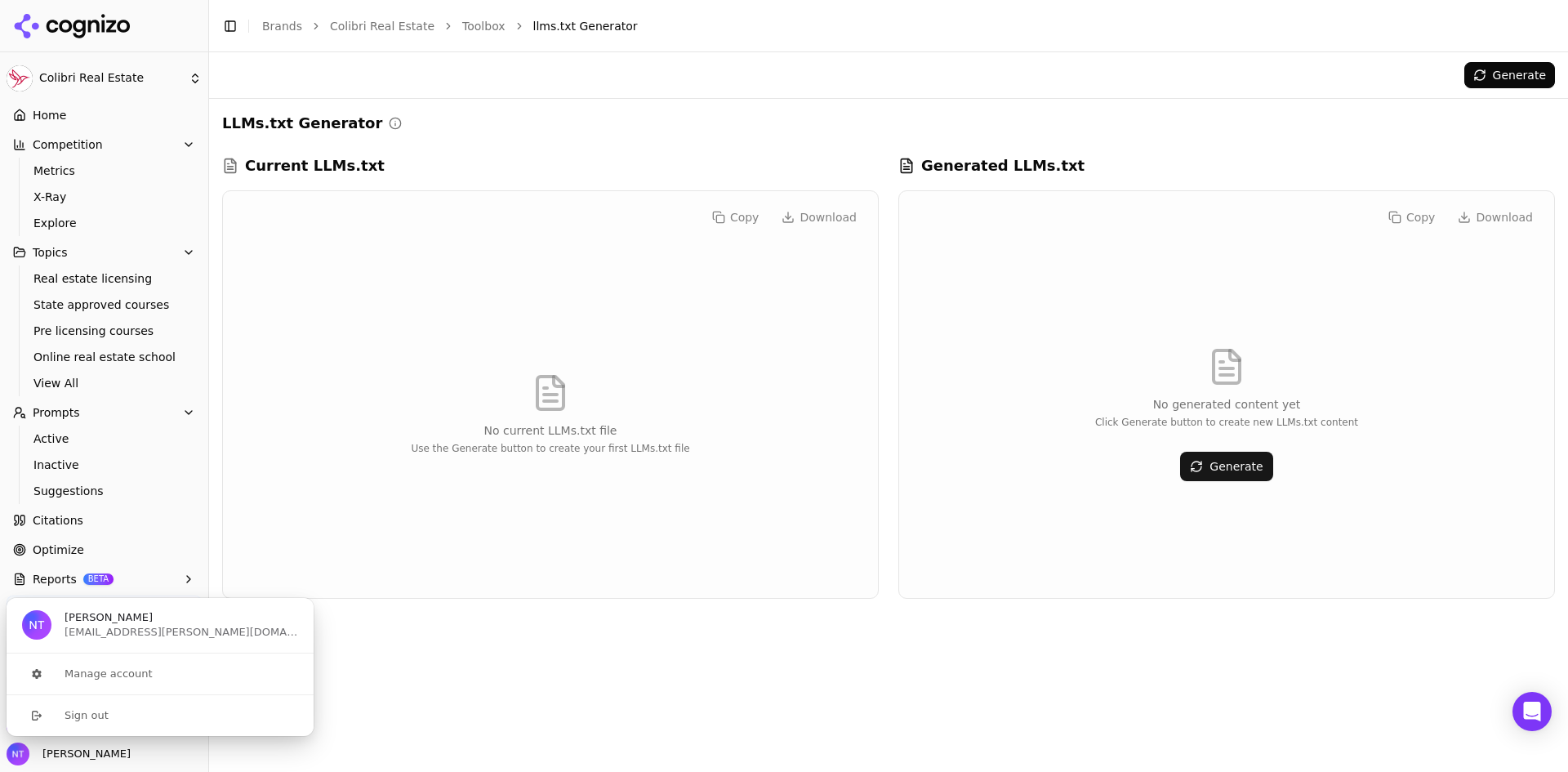
drag, startPoint x: 128, startPoint y: 750, endPoint x: 90, endPoint y: 746, distance: 38.2
click at [114, 749] on div "[PERSON_NAME]" at bounding box center [104, 753] width 196 height 23
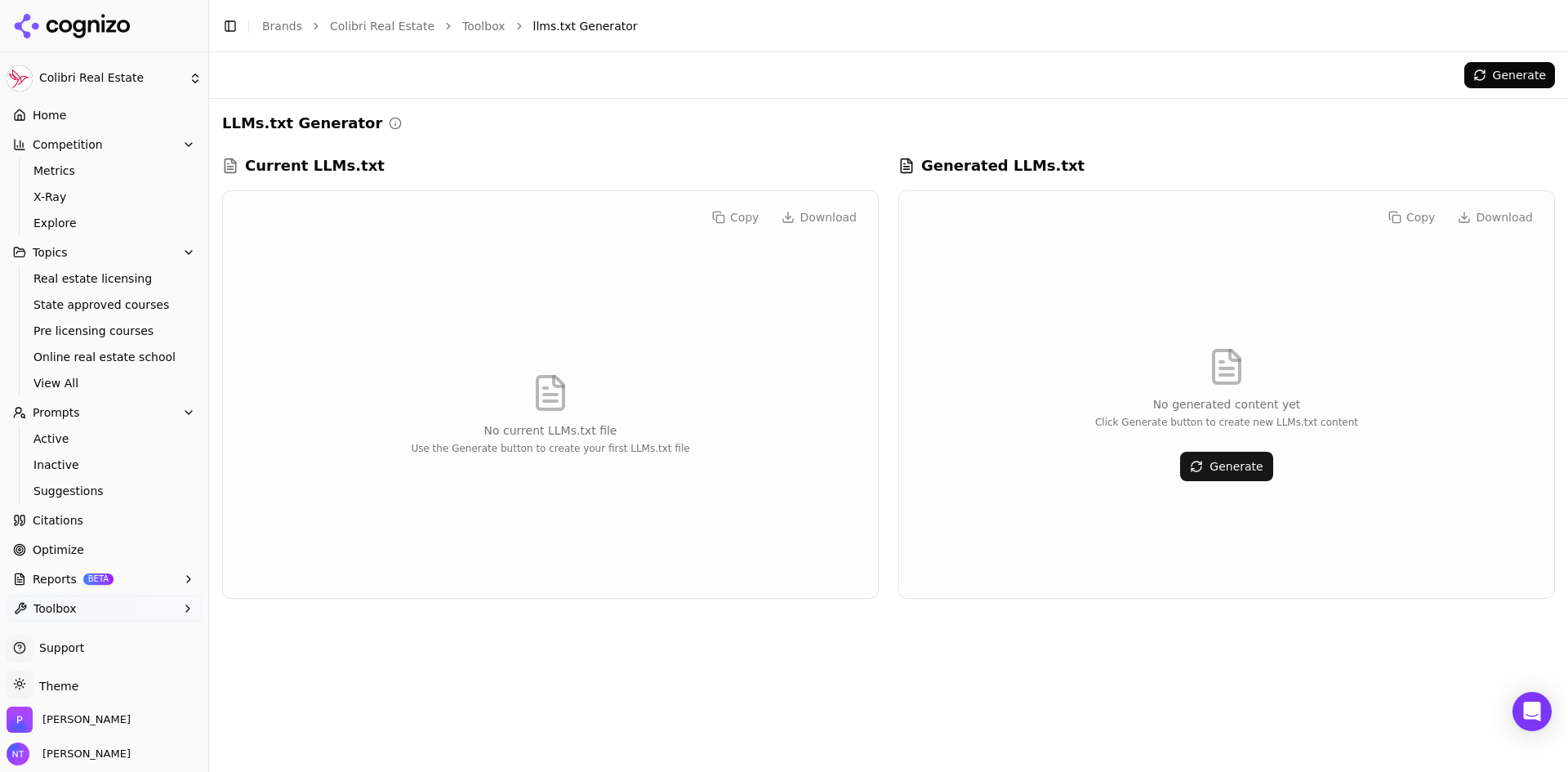
click at [72, 727] on div "[PERSON_NAME]" at bounding box center [104, 722] width 196 height 33
click at [63, 721] on span "[PERSON_NAME]" at bounding box center [86, 719] width 88 height 15
click at [121, 733] on div "[PERSON_NAME]" at bounding box center [104, 722] width 196 height 33
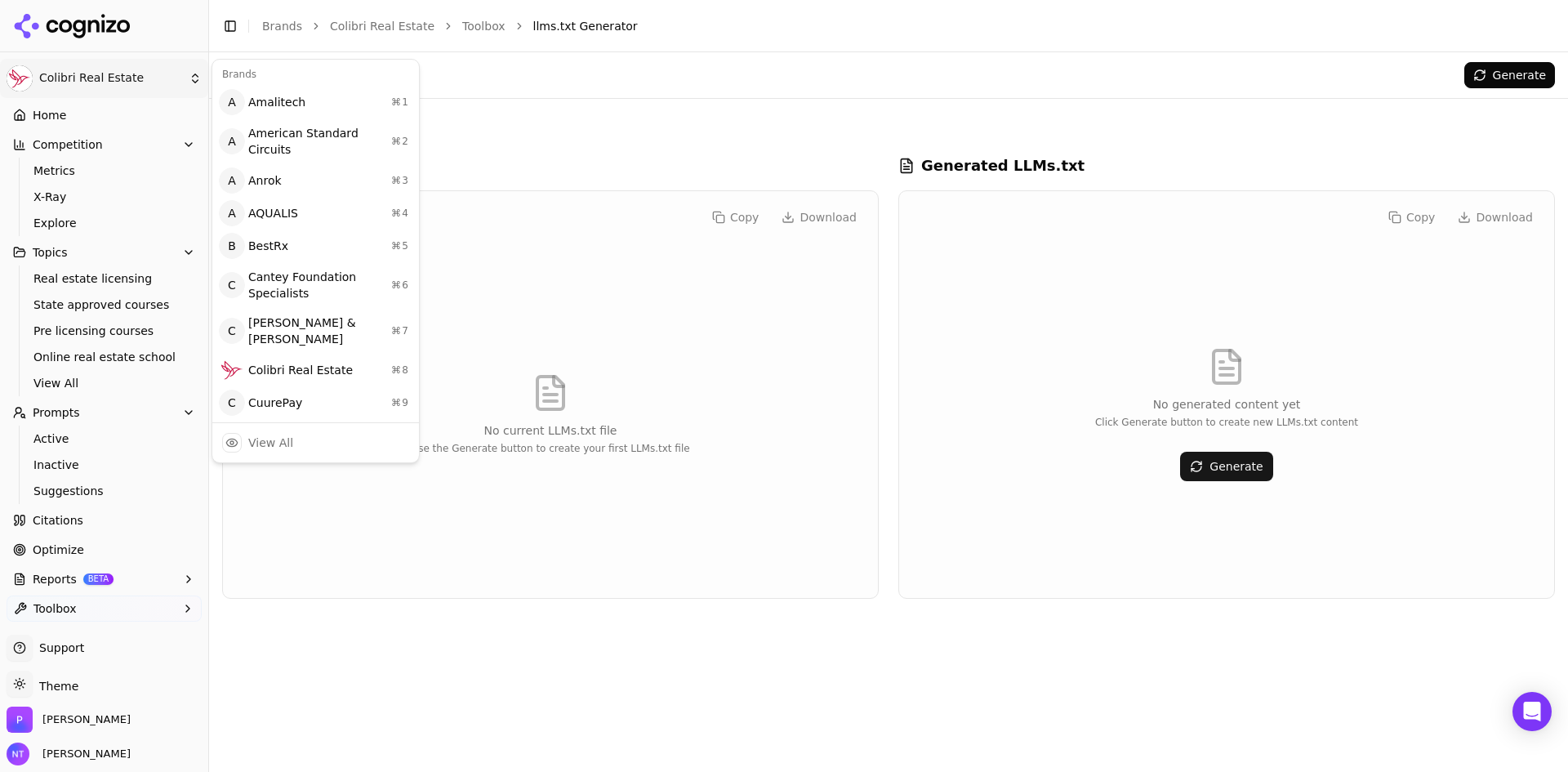
click at [85, 82] on html "Colibri Real Estate Platform Home Competition Metrics X-Ray Explore Topics Real…" at bounding box center [784, 386] width 1568 height 772
click at [82, 115] on html "Colibri Real Estate Platform Home Competition Metrics X-Ray Explore Topics Real…" at bounding box center [784, 386] width 1568 height 772
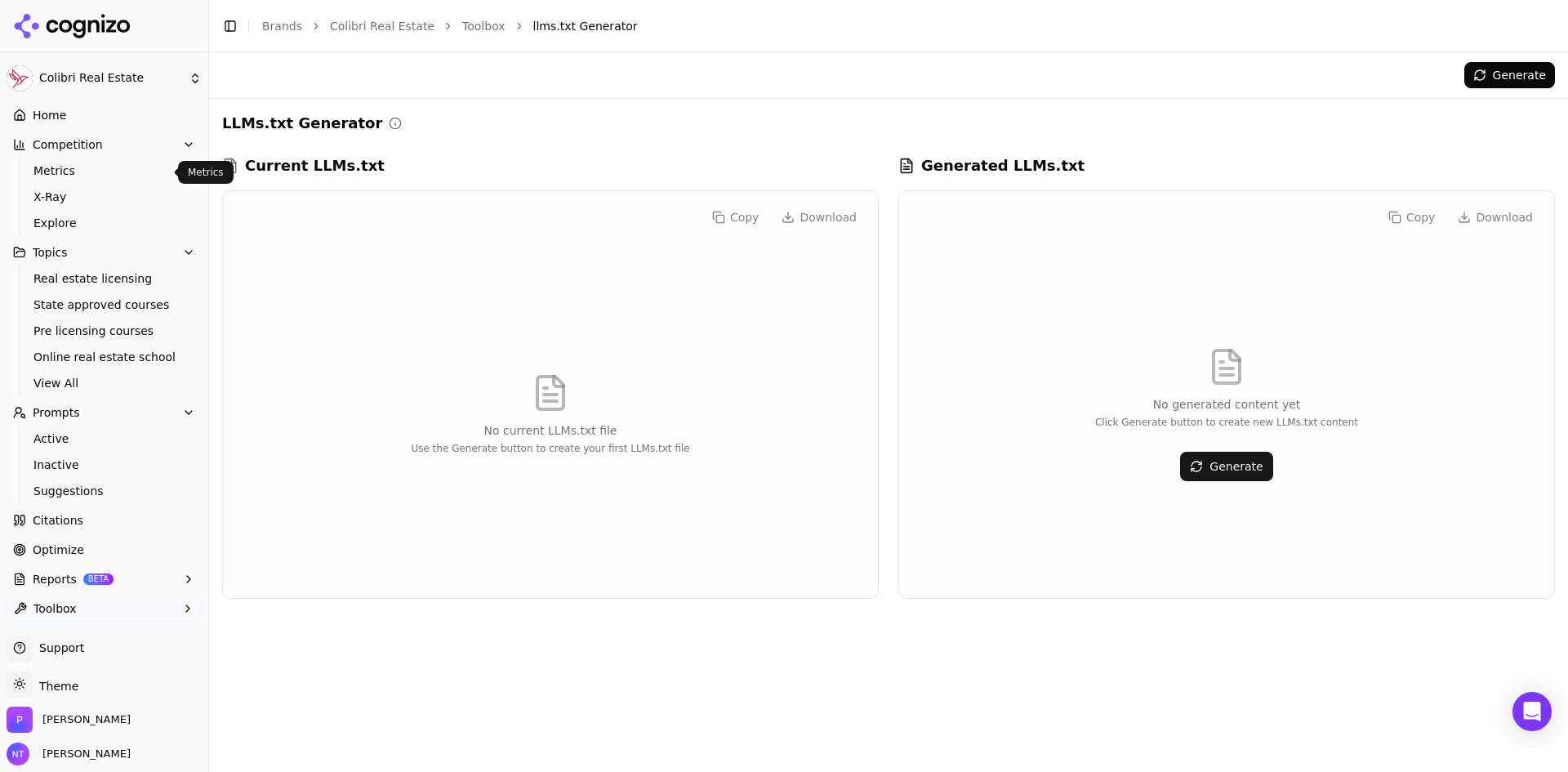
scroll to position [0, 0]
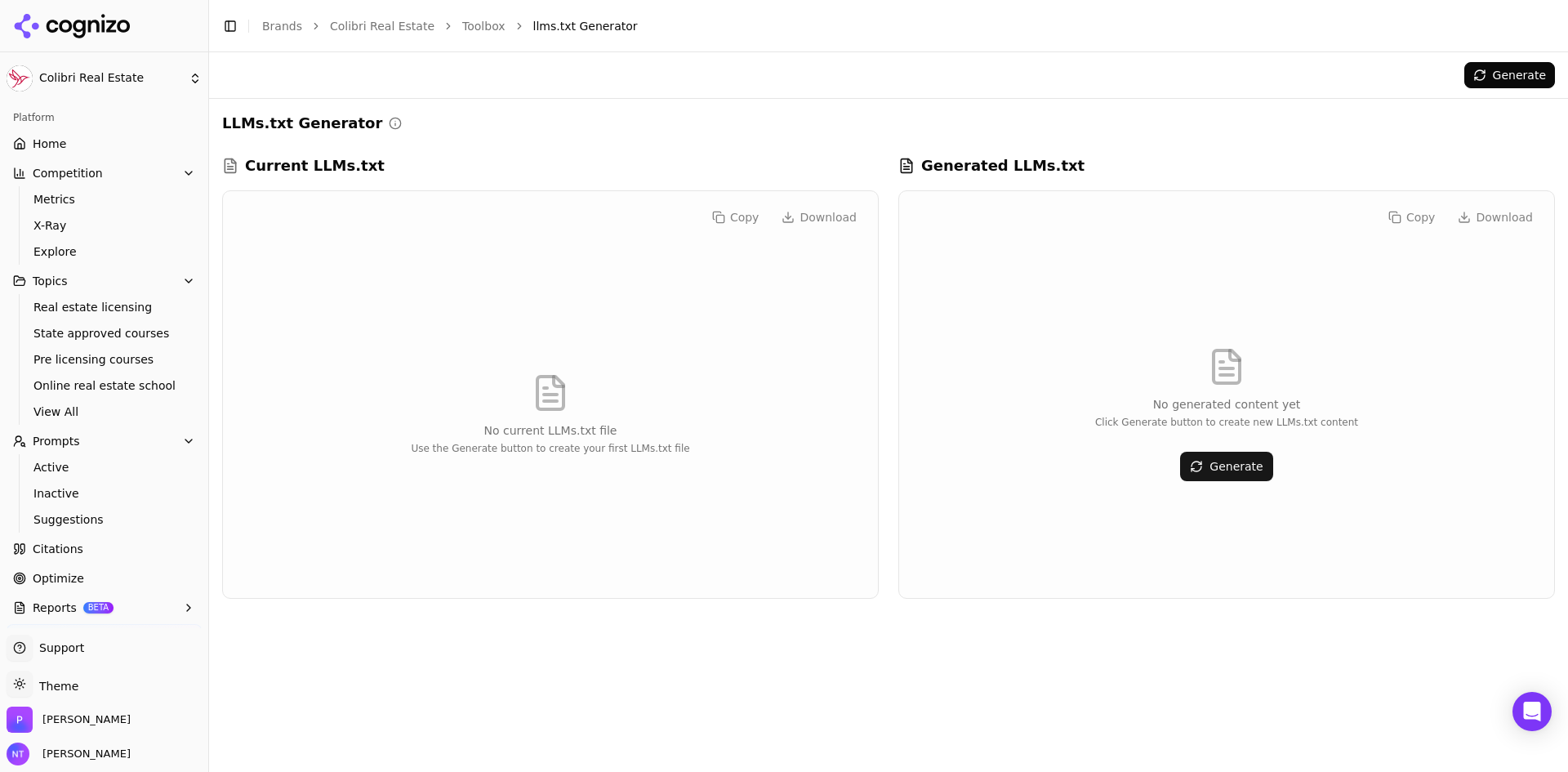
click at [87, 149] on link "Home" at bounding box center [104, 144] width 196 height 26
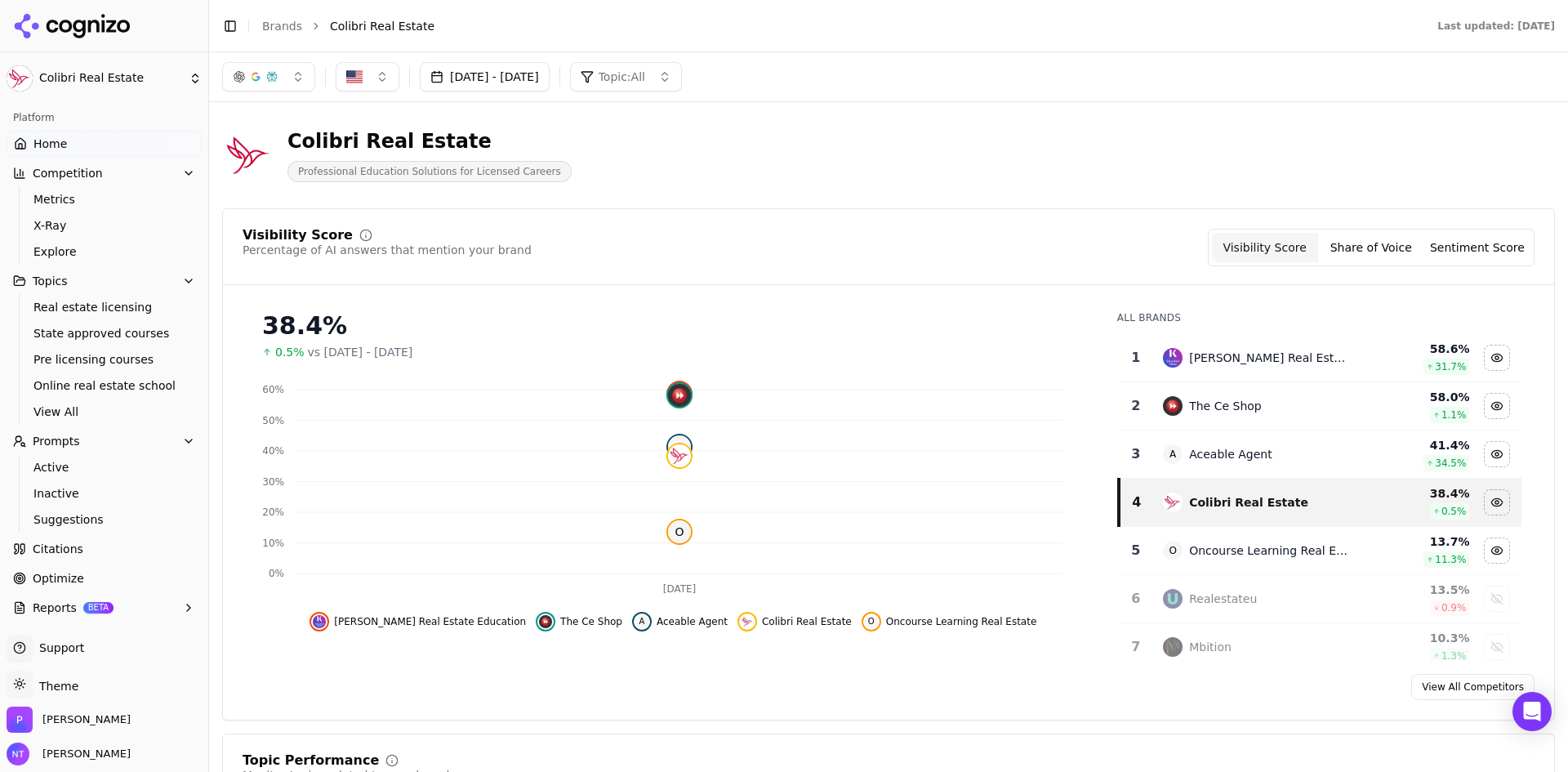
click at [109, 30] on icon at bounding box center [111, 26] width 10 height 12
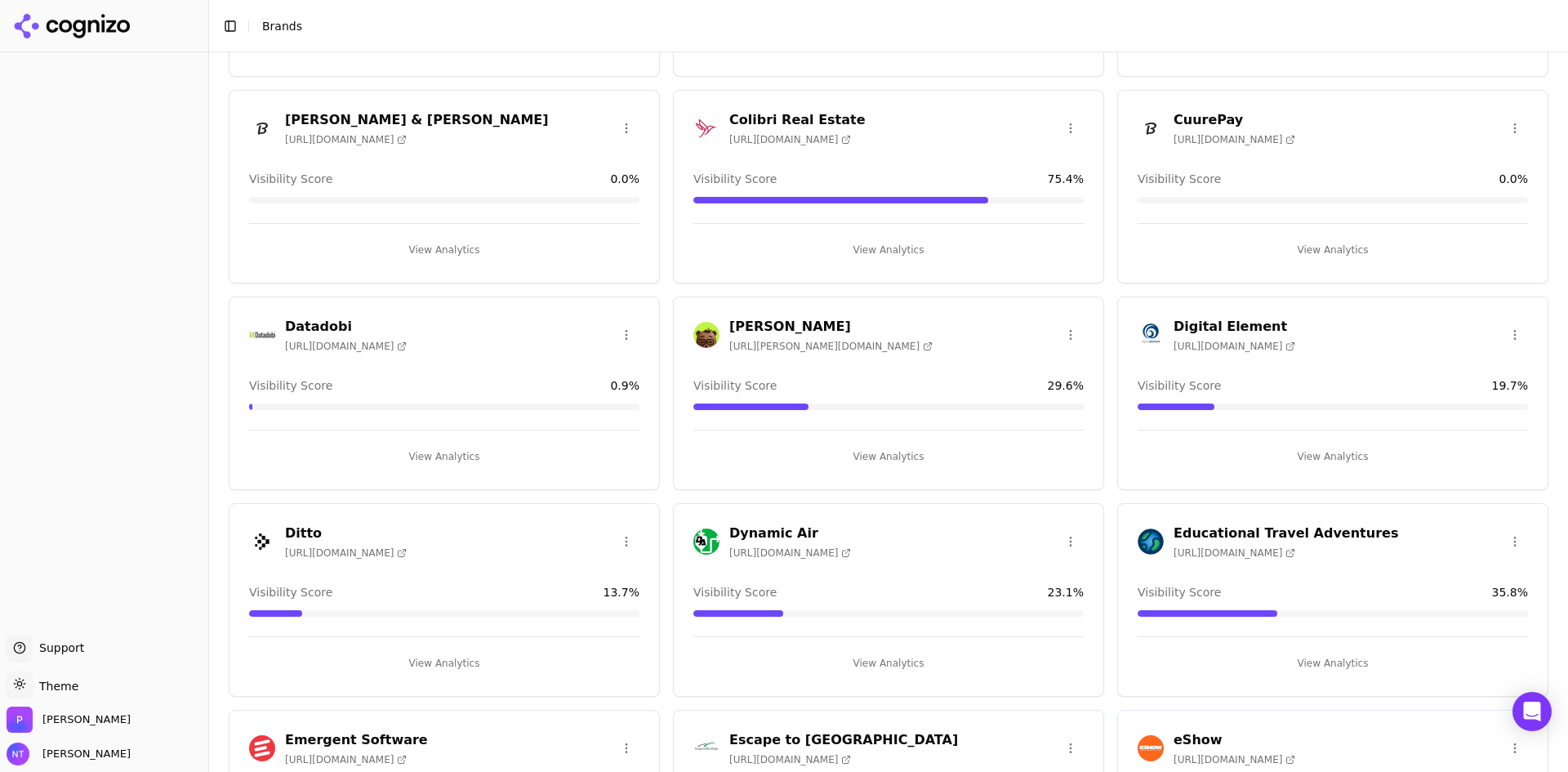
scroll to position [490, 0]
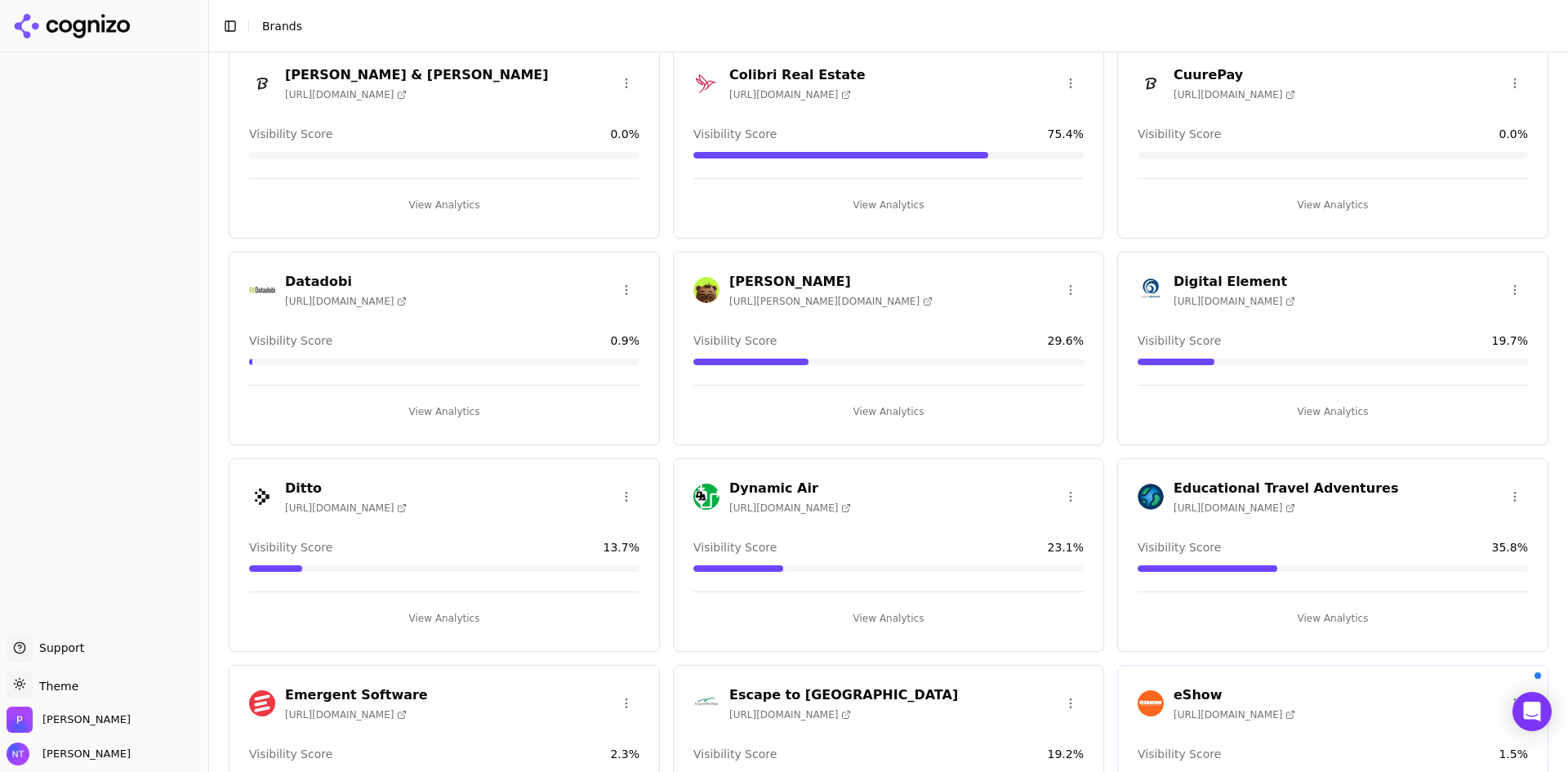
click at [923, 300] on icon at bounding box center [928, 302] width 10 height 10
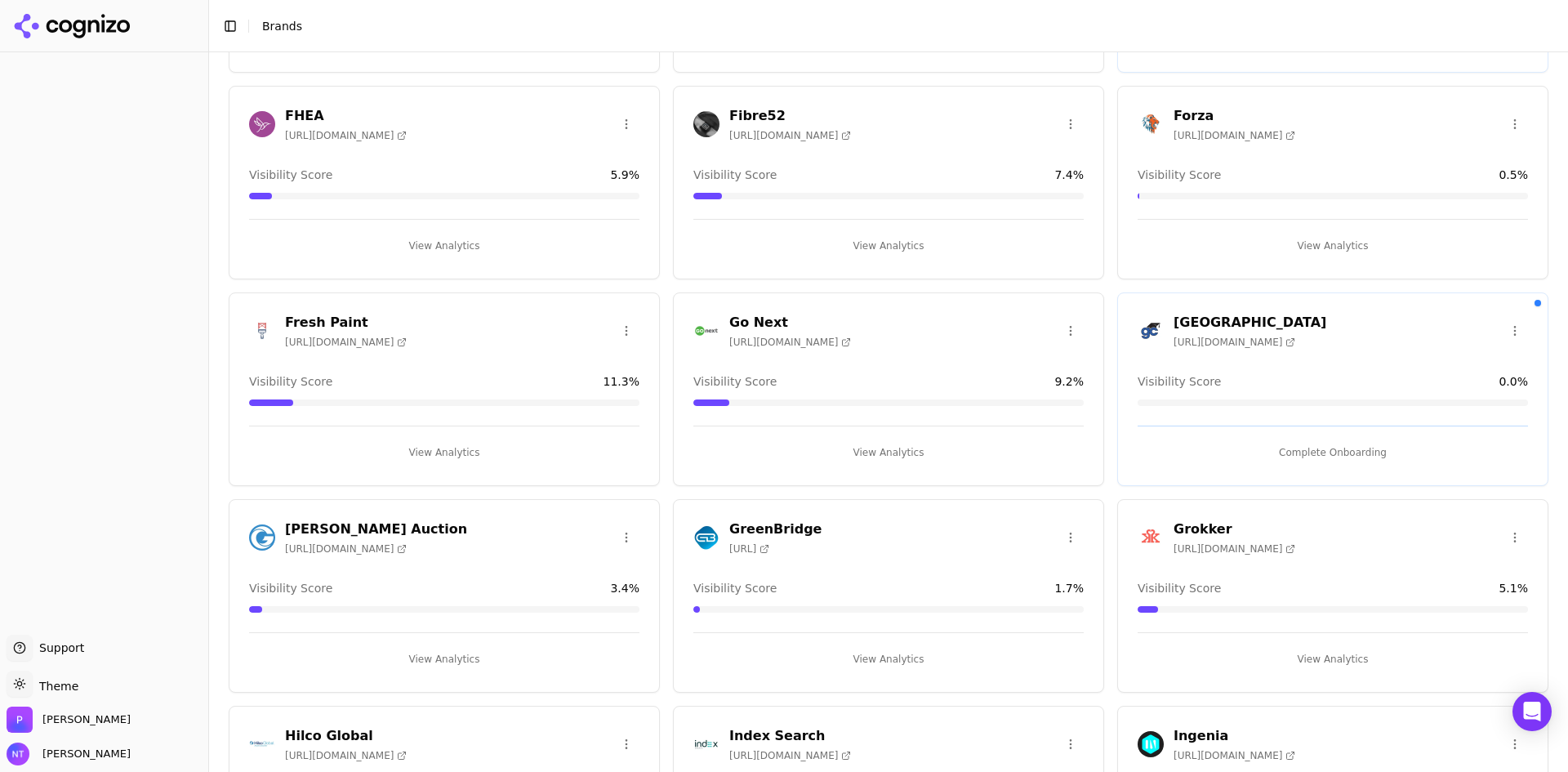
scroll to position [1154, 0]
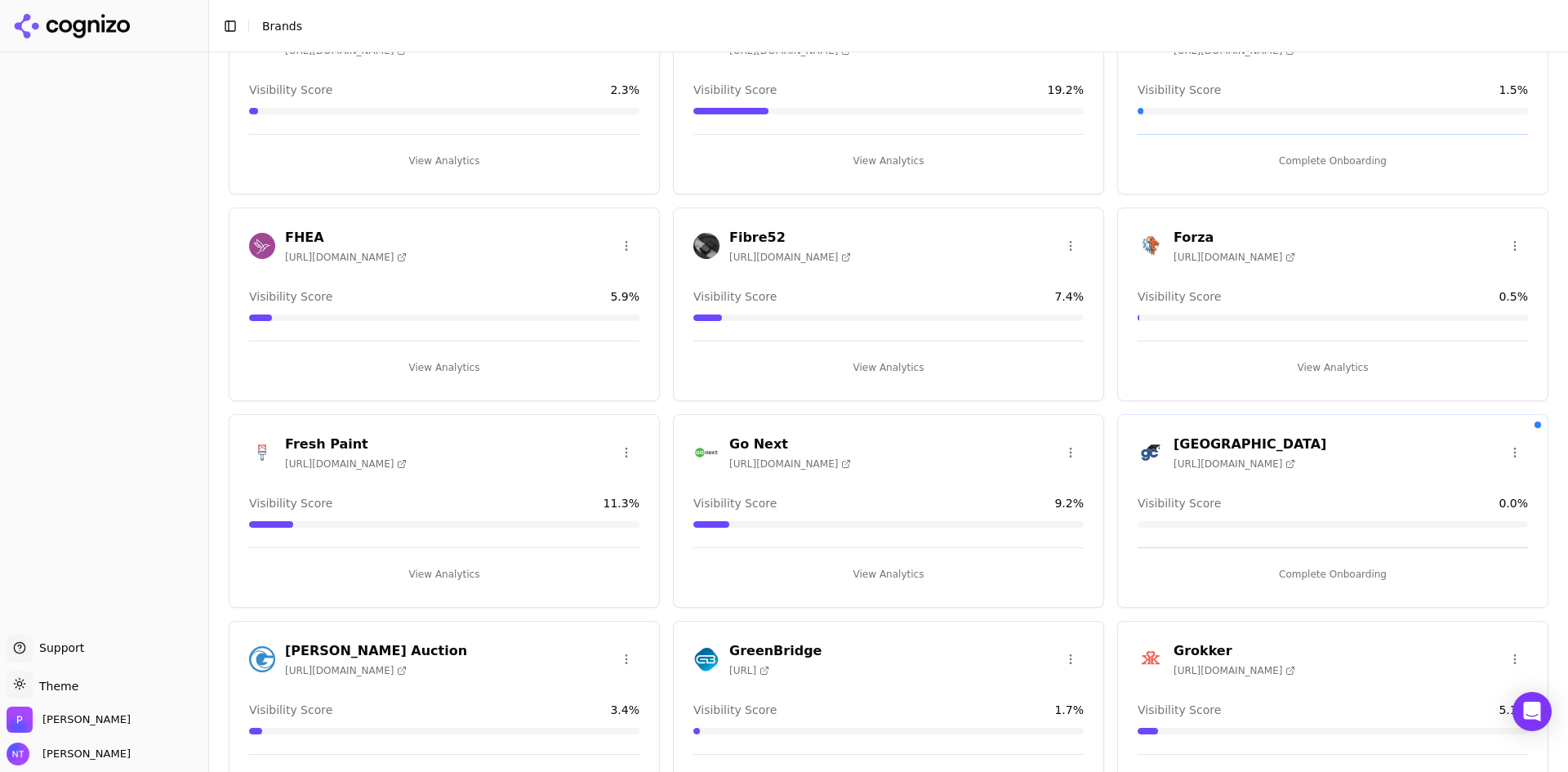
click at [1287, 671] on icon at bounding box center [1290, 671] width 7 height 7
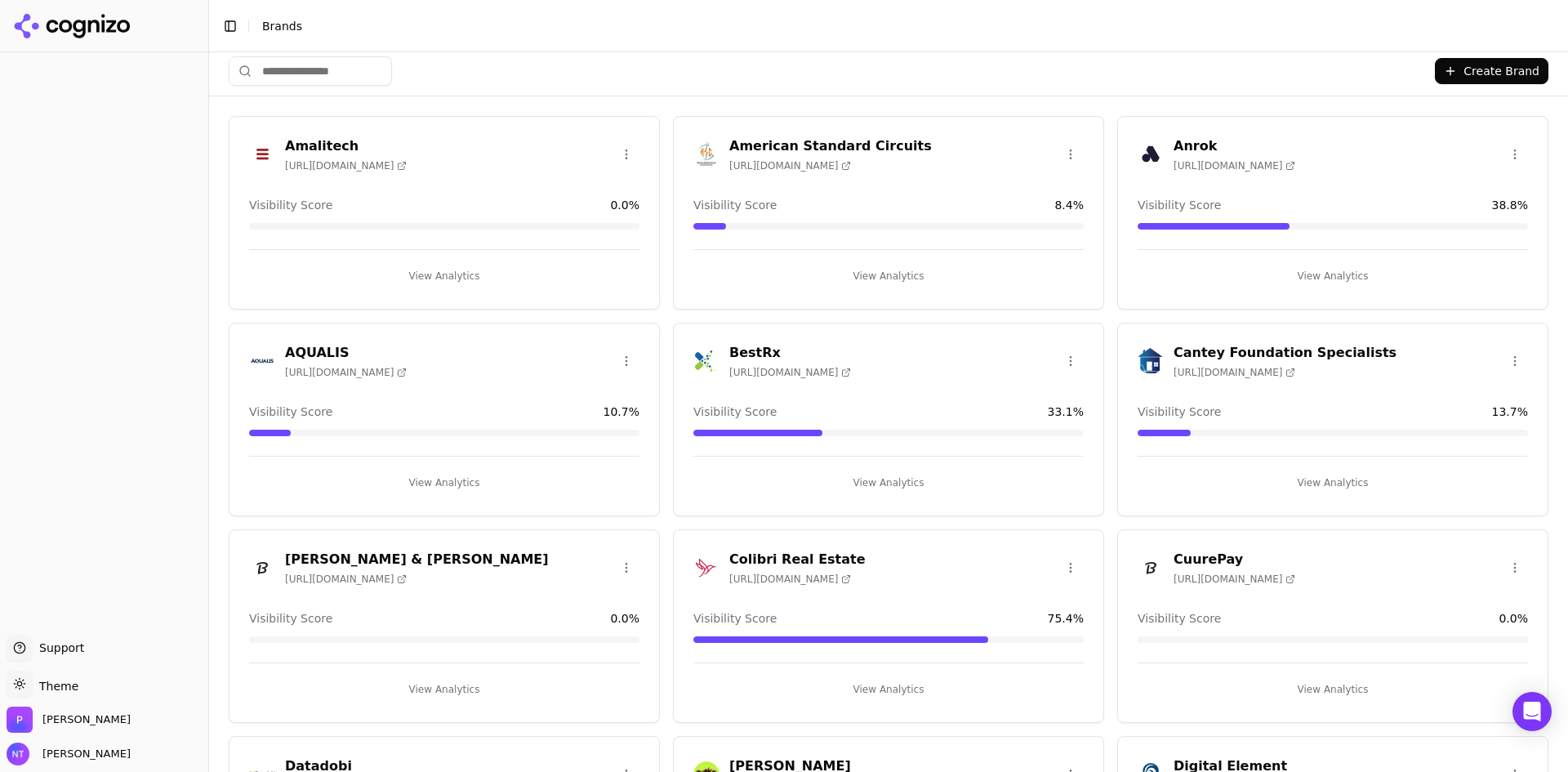
scroll to position [0, 0]
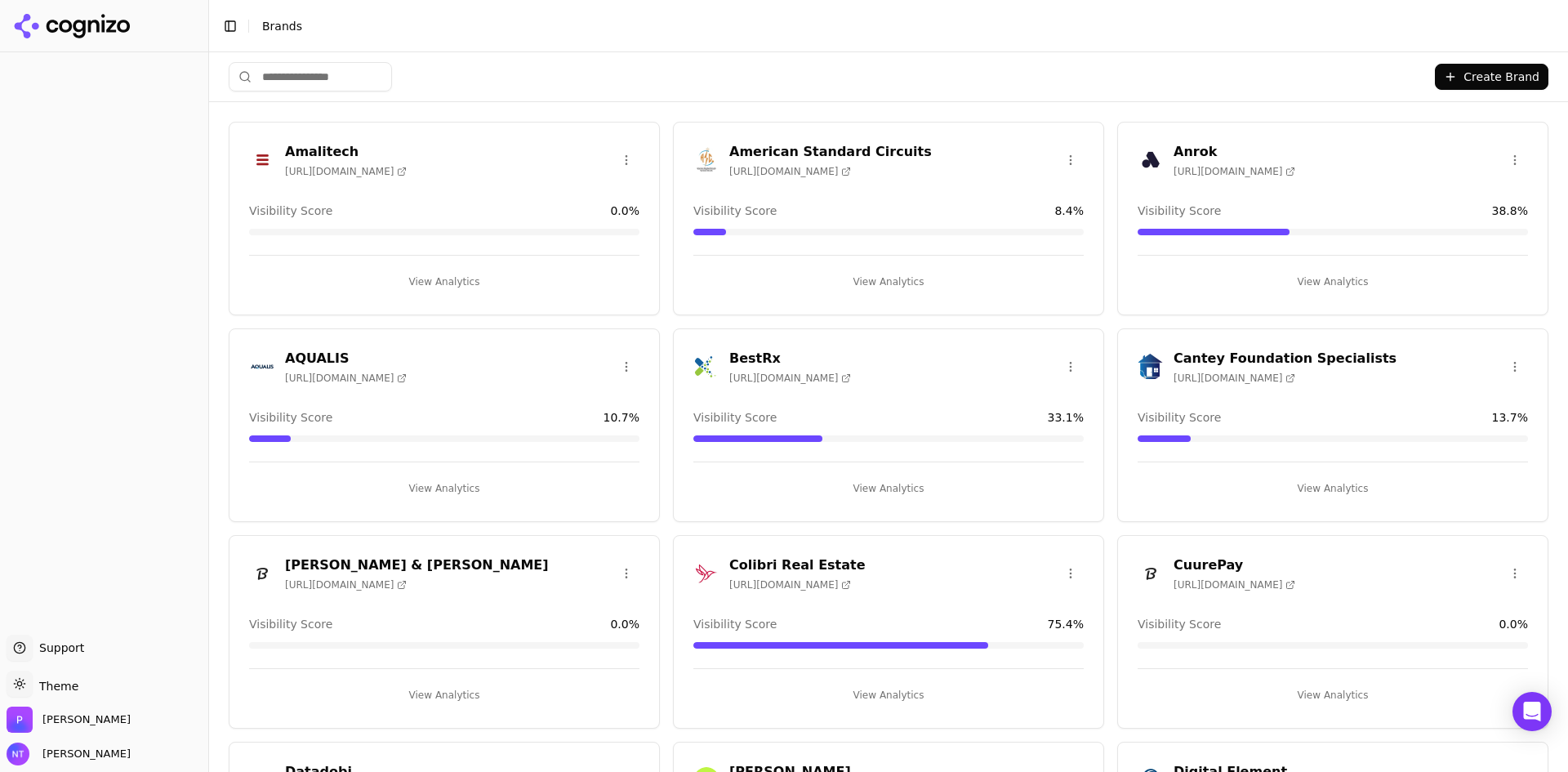
click at [281, 21] on span "Brands" at bounding box center [282, 26] width 40 height 13
click at [79, 36] on icon at bounding box center [78, 29] width 12 height 19
